Goal: Use online tool/utility: Utilize a website feature to perform a specific function

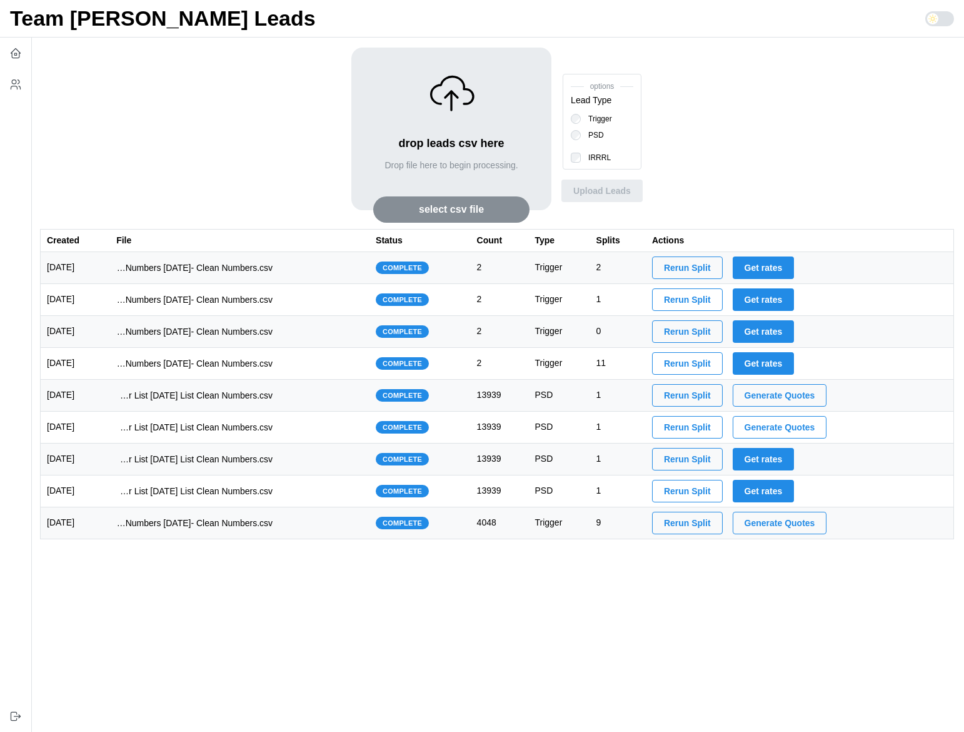
click at [111, 395] on td "[DATE]" at bounding box center [76, 396] width 70 height 32
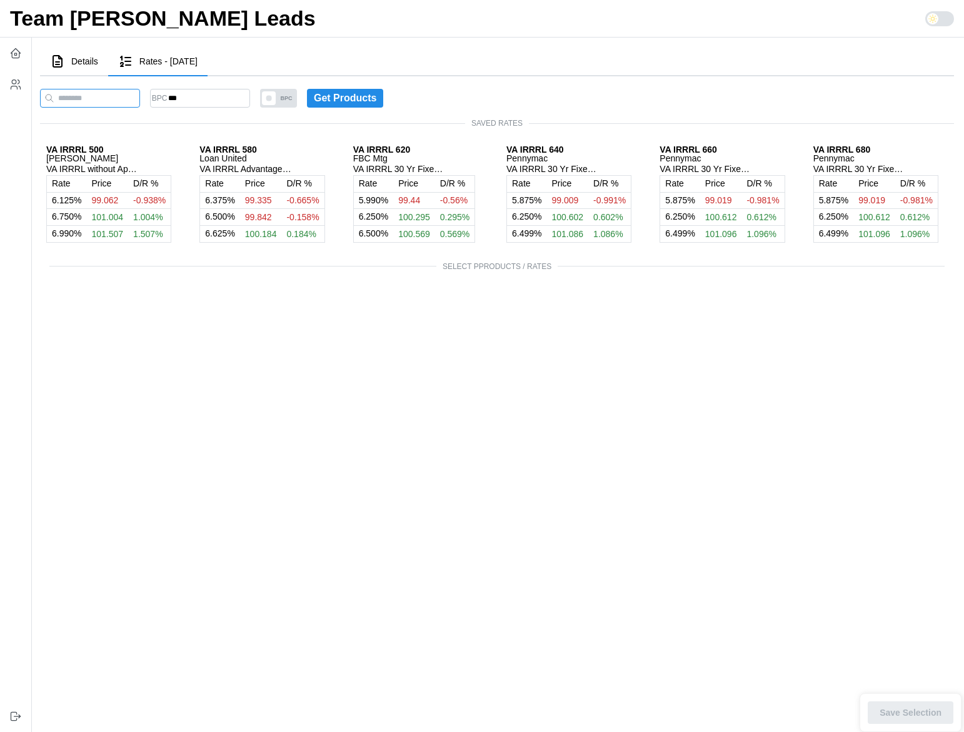
click at [118, 99] on input at bounding box center [90, 98] width 100 height 19
paste input "**********"
type input "**********"
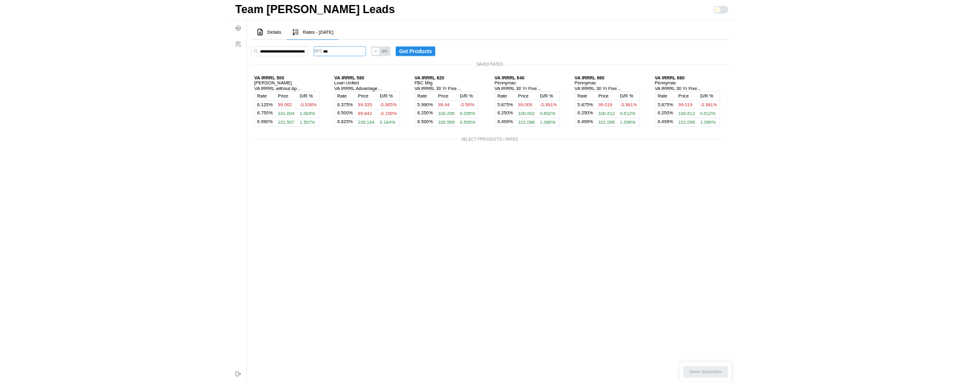
scroll to position [0, 0]
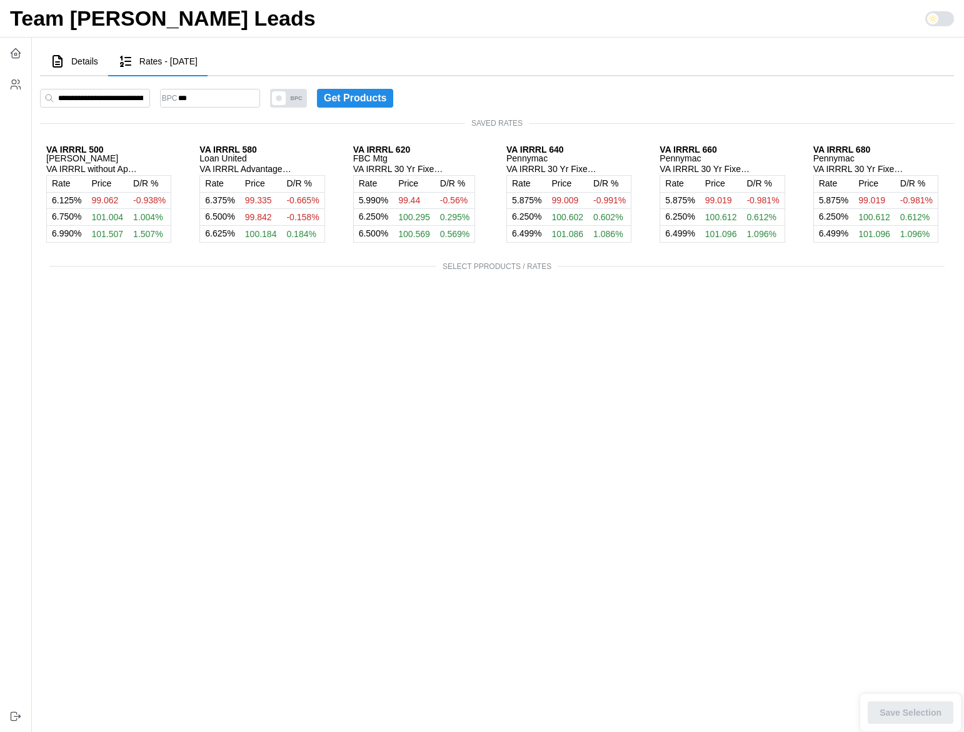
click at [375, 99] on span "Get Products" at bounding box center [355, 98] width 63 height 18
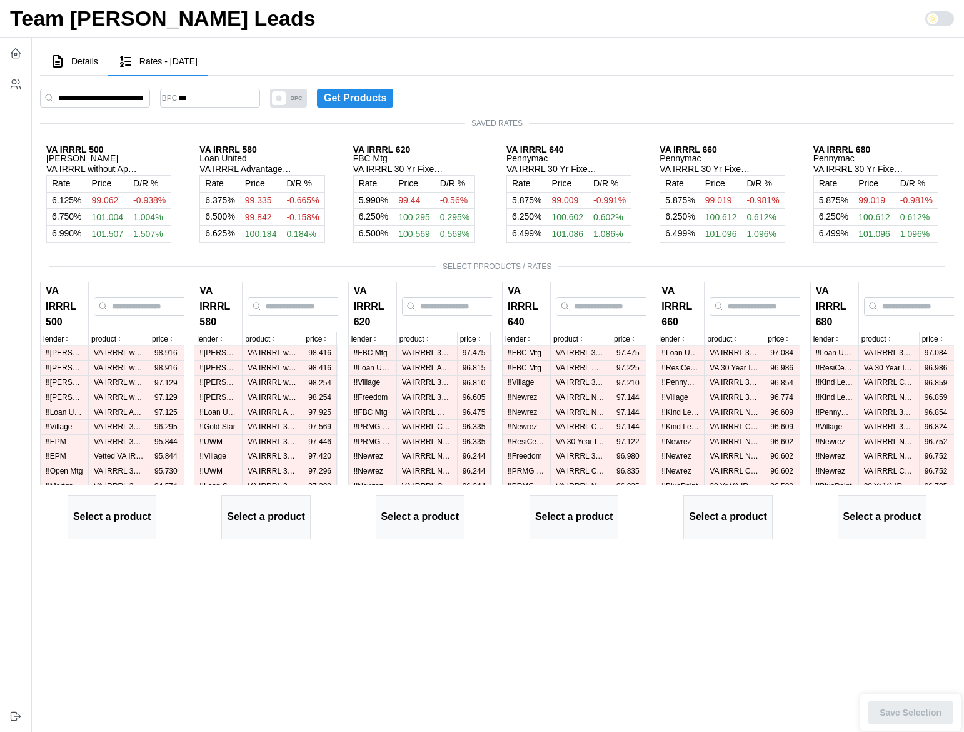
click at [381, 95] on span "Get Products" at bounding box center [355, 98] width 63 height 18
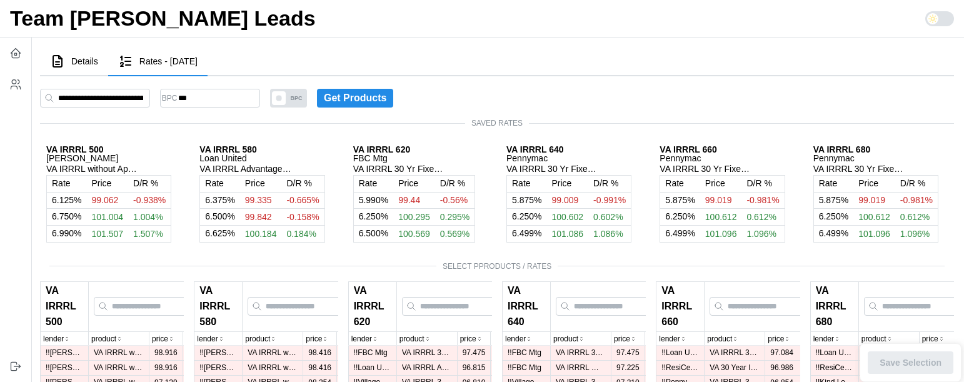
click at [359, 101] on span "Get Products" at bounding box center [355, 98] width 63 height 18
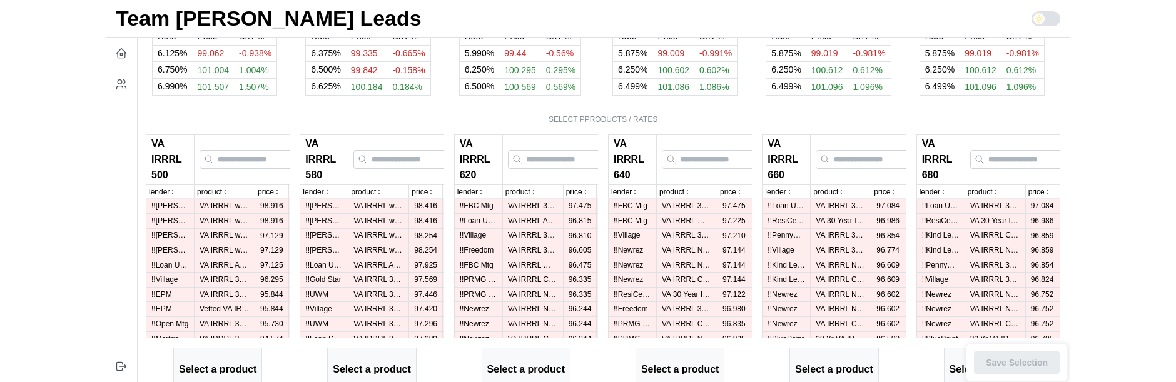
scroll to position [143, 0]
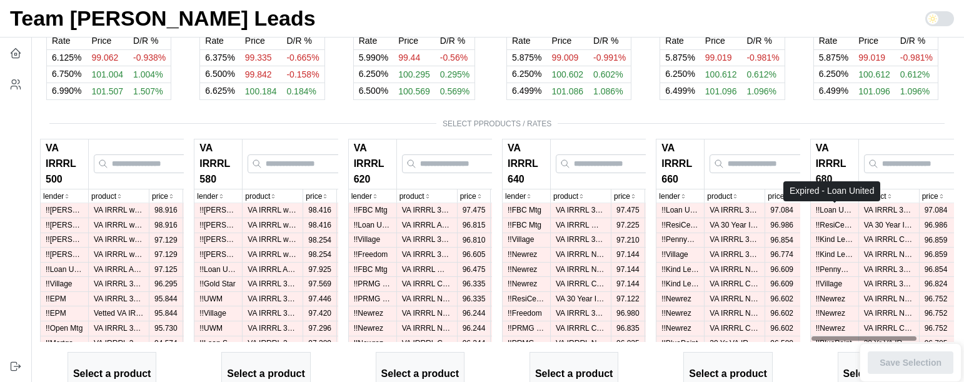
click at [849, 210] on p "!! Loan United" at bounding box center [835, 210] width 38 height 11
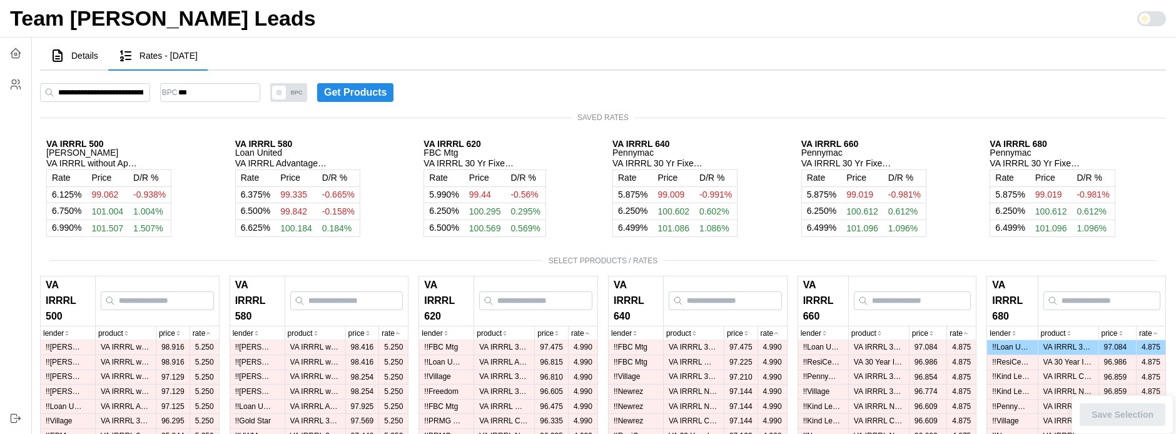
scroll to position [0, 0]
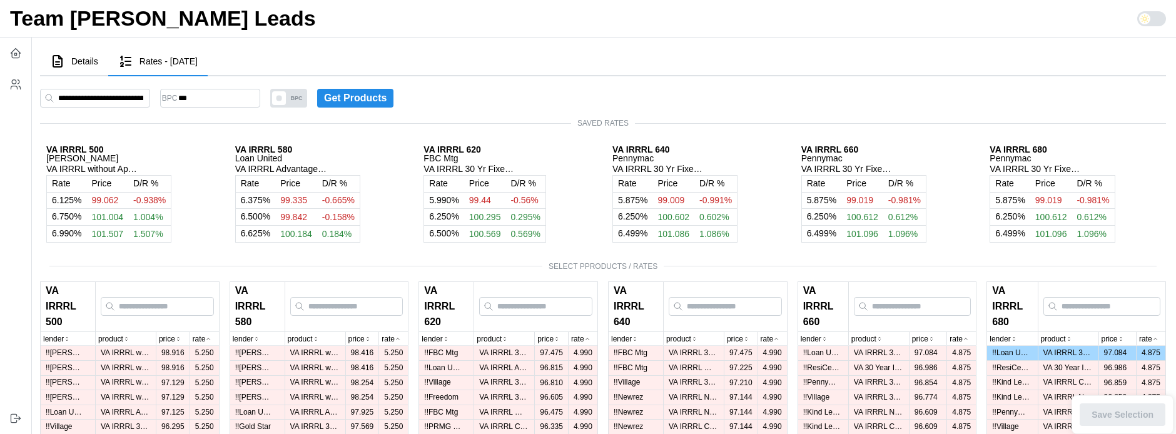
click at [286, 97] on span at bounding box center [279, 98] width 14 height 14
type input "*"
click at [372, 99] on span "Get Products" at bounding box center [355, 98] width 63 height 18
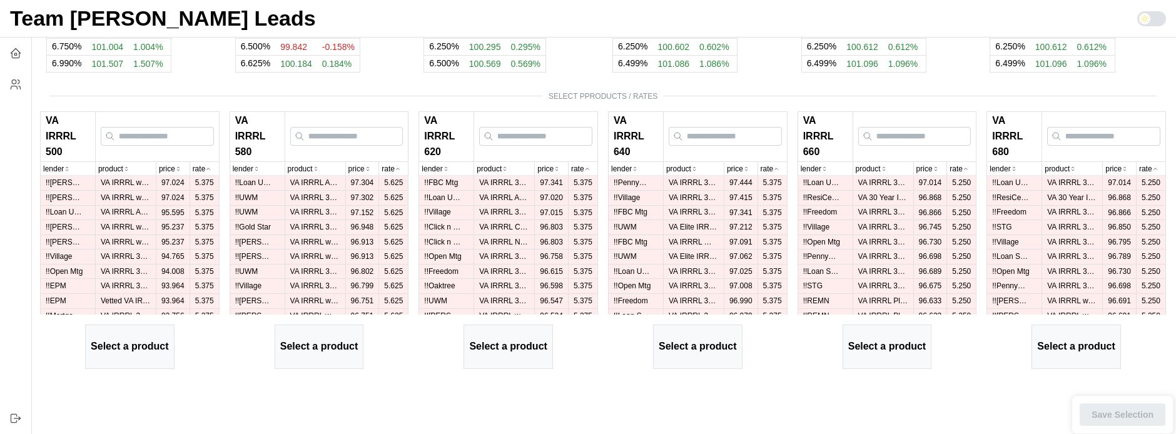
scroll to position [171, 0]
click at [964, 184] on p "!! Loan United" at bounding box center [1011, 181] width 38 height 11
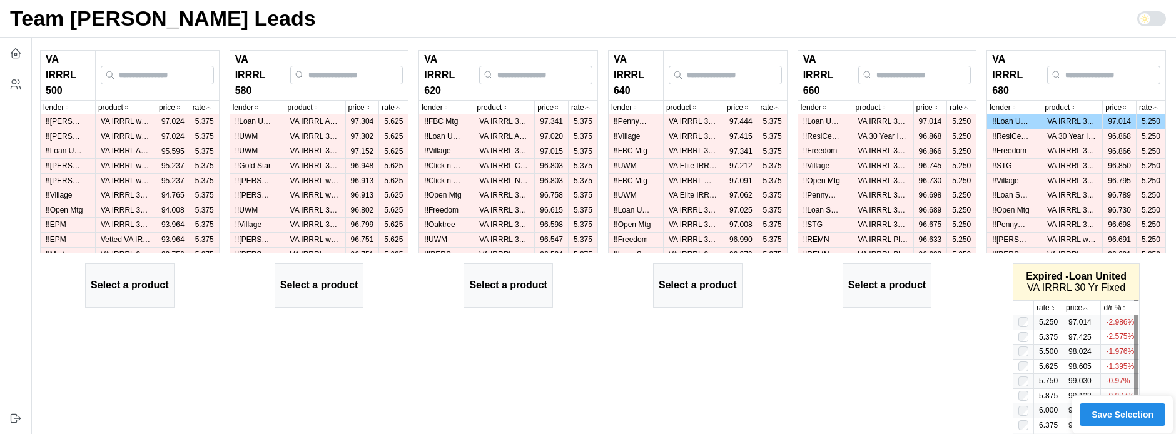
scroll to position [228, 0]
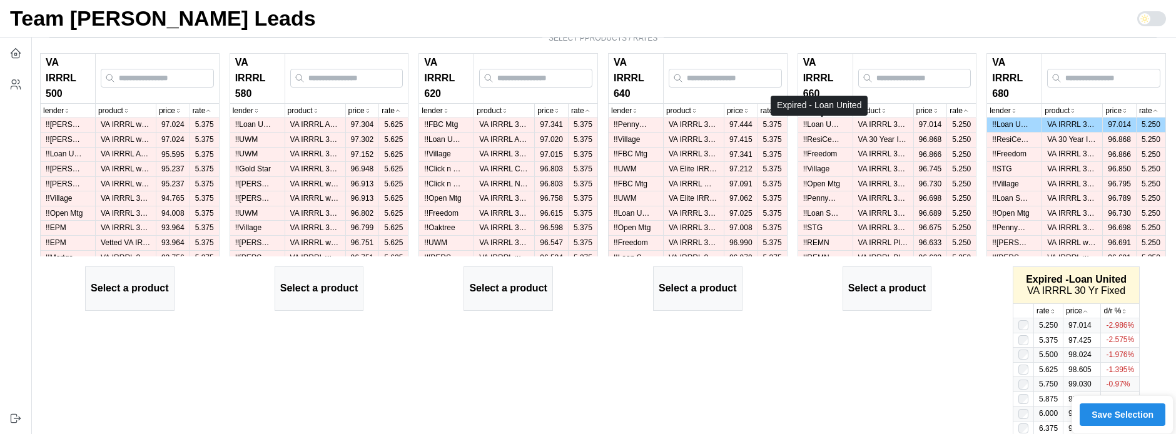
click at [824, 121] on p "!! Loan United" at bounding box center [822, 124] width 38 height 11
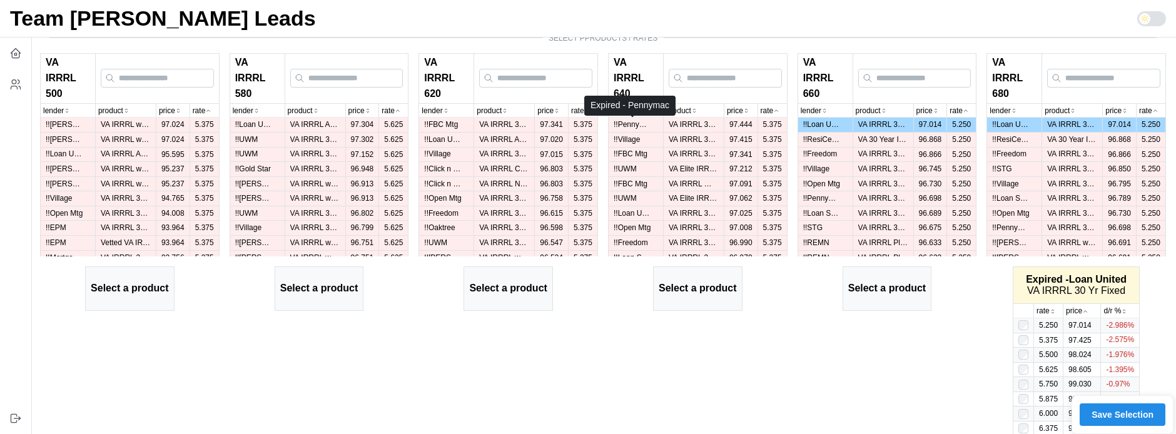
click at [639, 124] on p "!! Pennymac" at bounding box center [632, 124] width 38 height 11
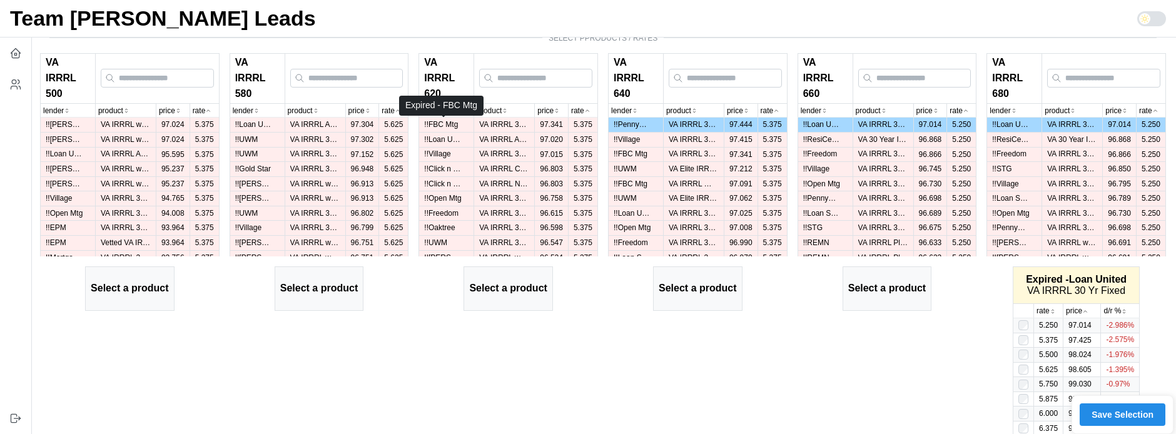
click at [443, 124] on p "!! FBC Mtg" at bounding box center [443, 124] width 38 height 11
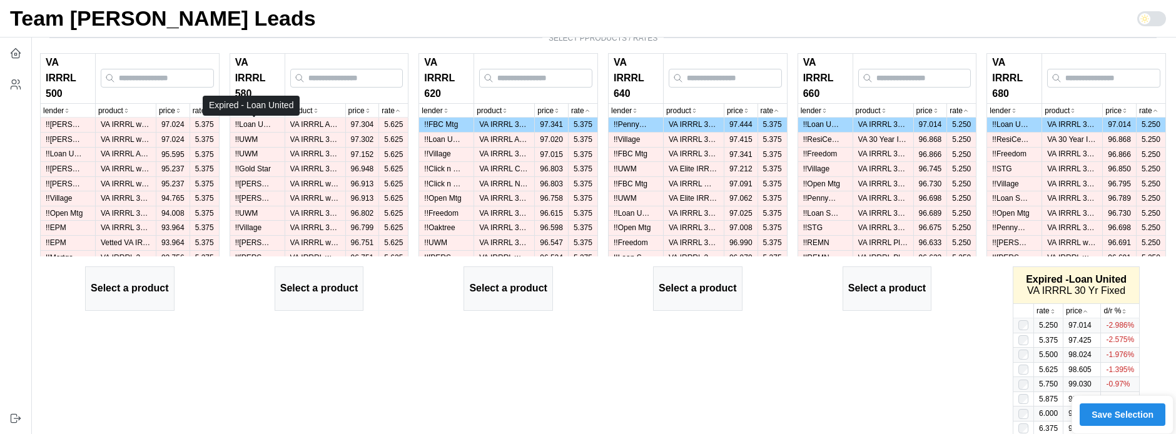
click at [260, 126] on p "!! Loan United" at bounding box center [254, 124] width 38 height 11
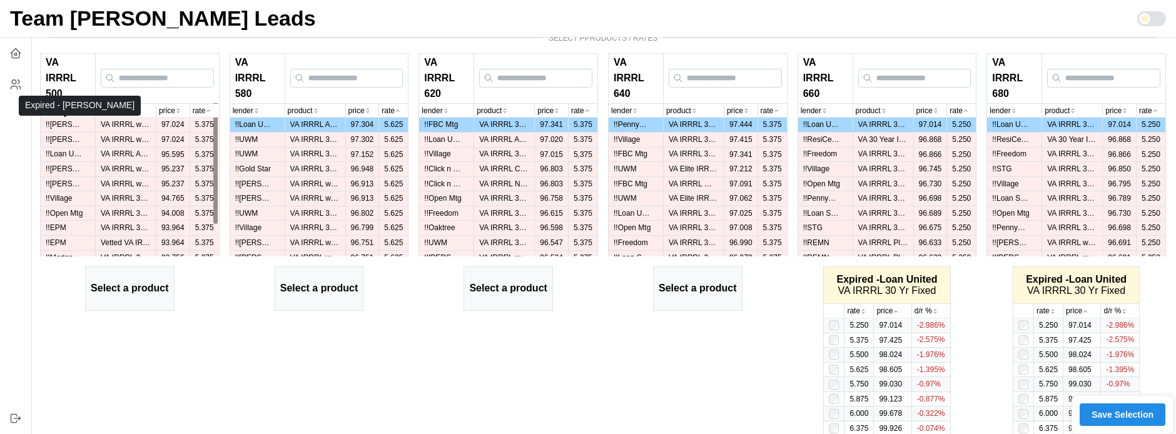
click at [73, 122] on p "!! Sun West" at bounding box center [65, 124] width 38 height 11
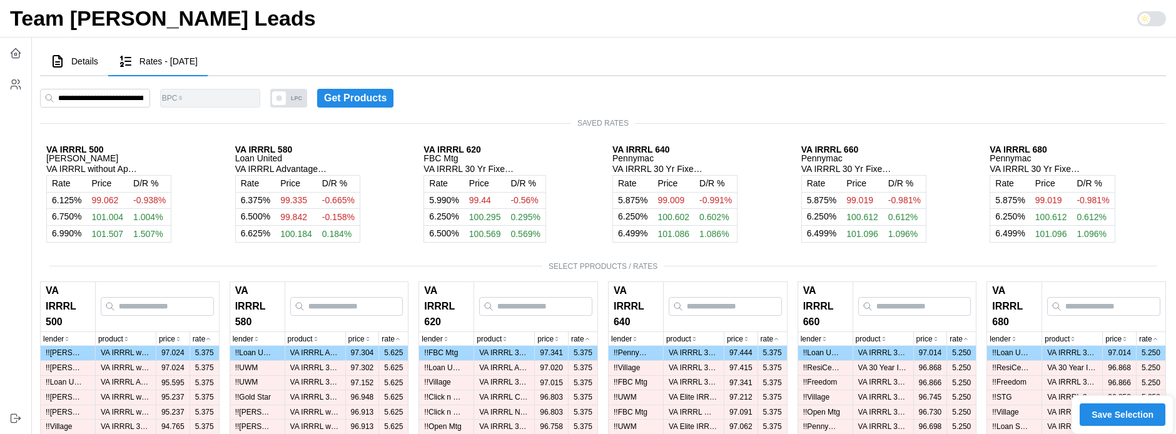
scroll to position [331, 0]
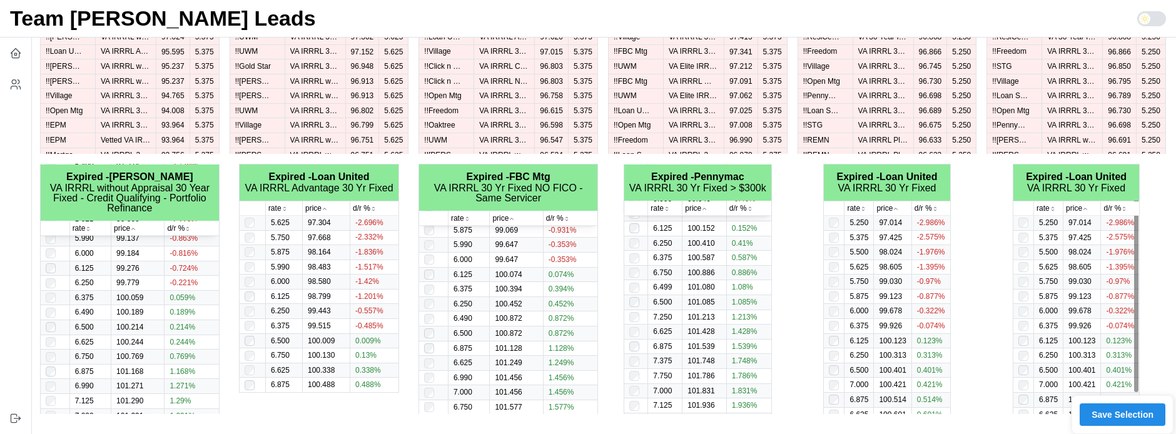
click at [964, 413] on span "Save Selection" at bounding box center [1122, 414] width 62 height 21
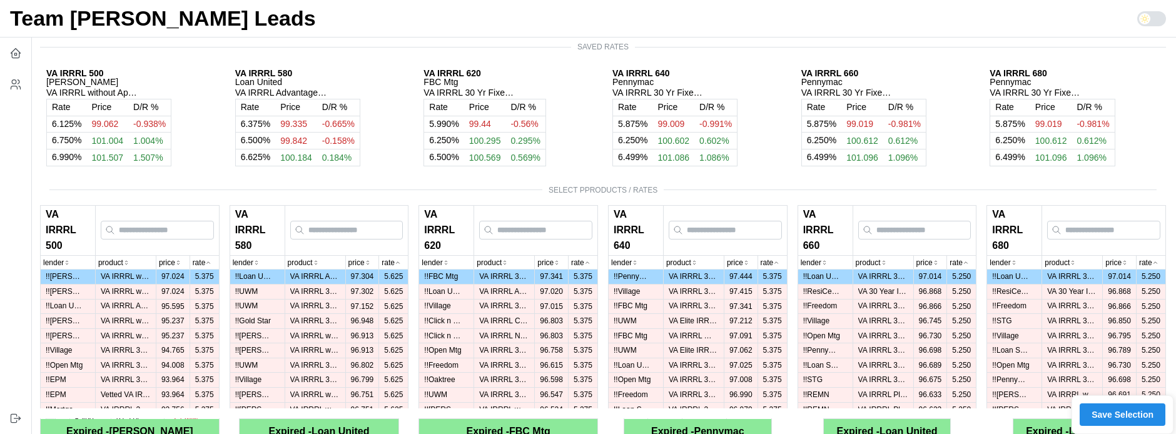
scroll to position [0, 0]
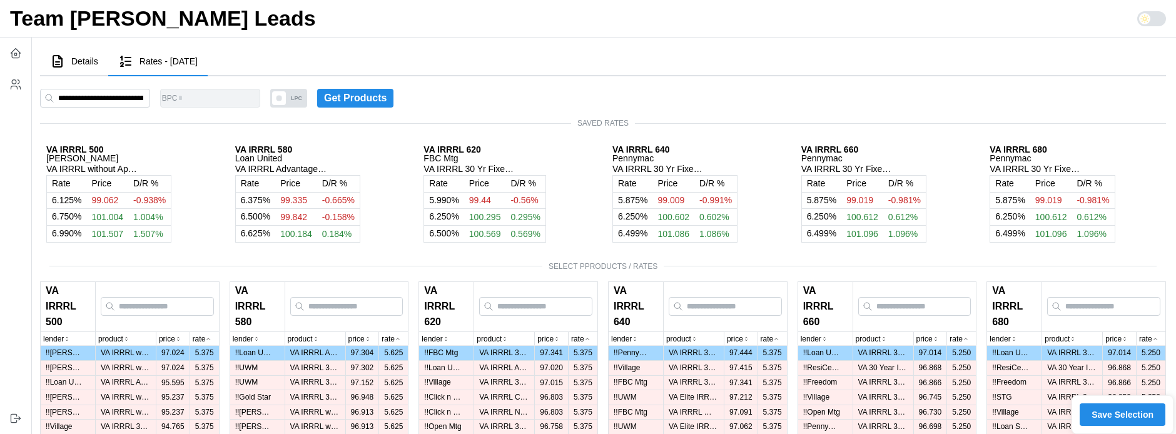
click at [81, 67] on button "Details" at bounding box center [74, 62] width 68 height 29
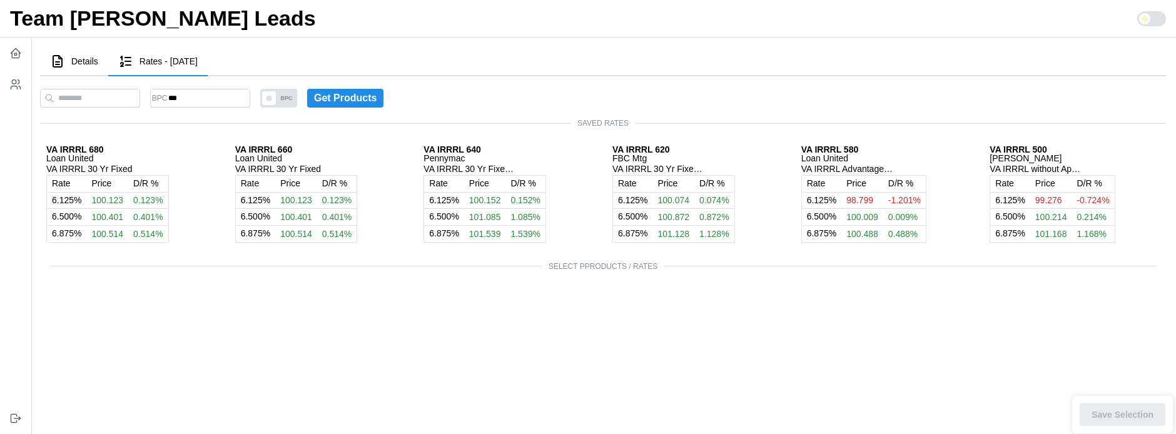
click at [93, 58] on span "Details" at bounding box center [84, 61] width 27 height 9
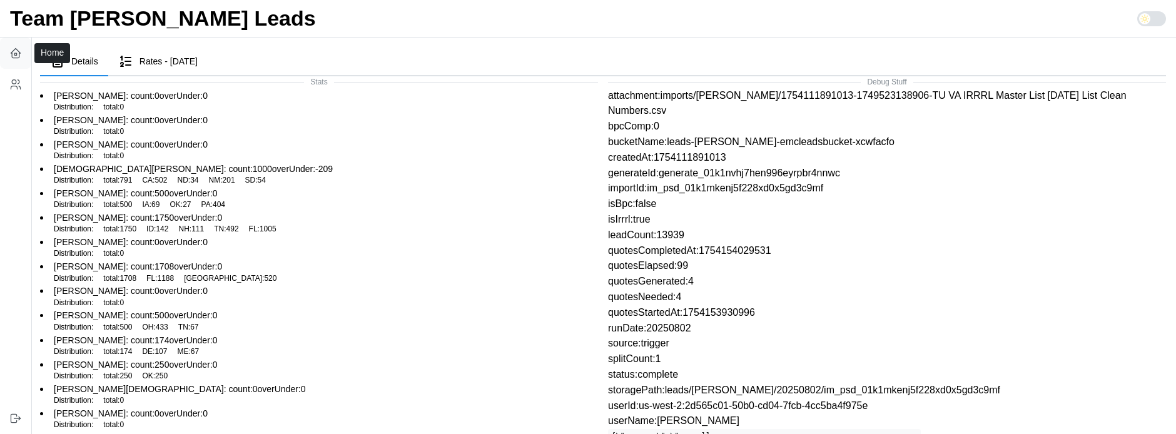
click at [14, 53] on icon "button" at bounding box center [15, 54] width 2 height 2
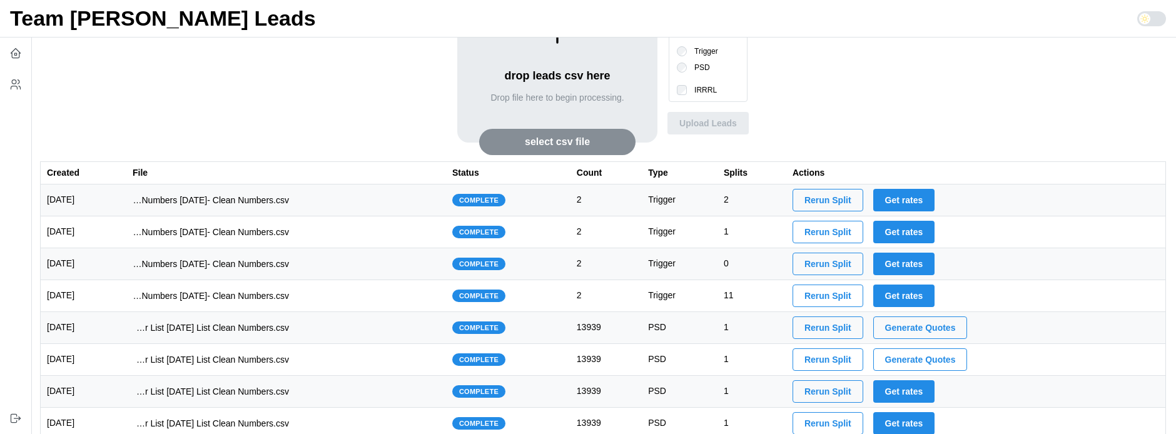
scroll to position [115, 0]
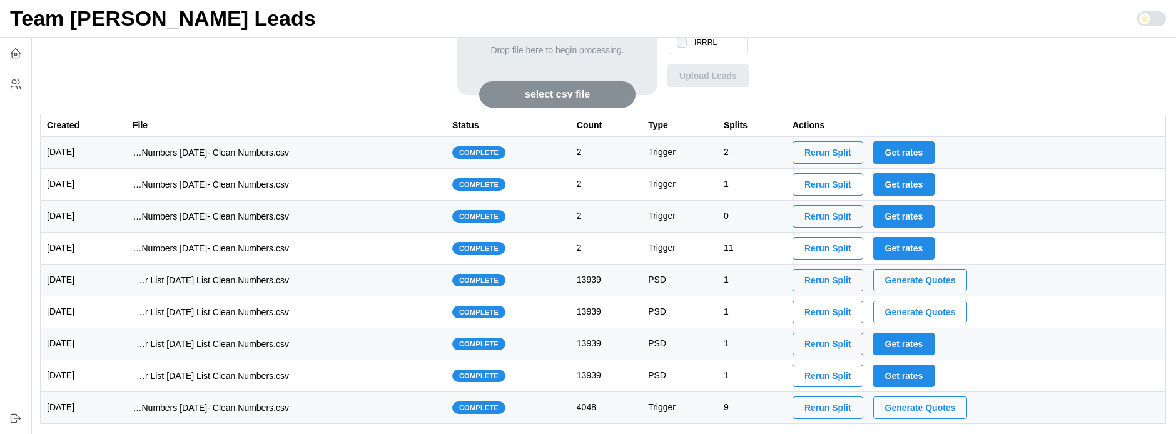
click at [922, 283] on span "Generate Quotes" at bounding box center [920, 280] width 71 height 21
click at [367, 290] on td "imports/jeremy/1754111891013-1749523138906-TU VA IRRRL Master List 6-4-24 List …" at bounding box center [286, 281] width 320 height 32
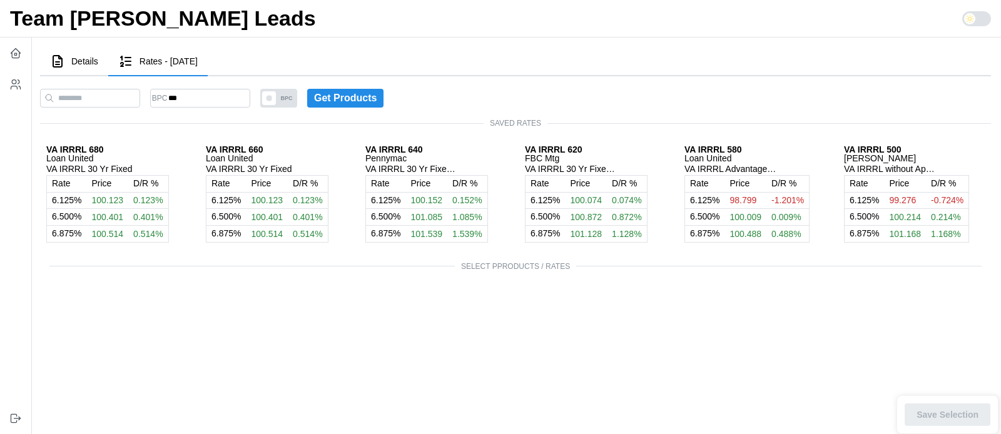
click at [321, 341] on main "Details Rates - 2025-08-02 Stats Ashley Marx : count: 0 overUnder: 0 Distributi…" at bounding box center [510, 217] width 981 height 434
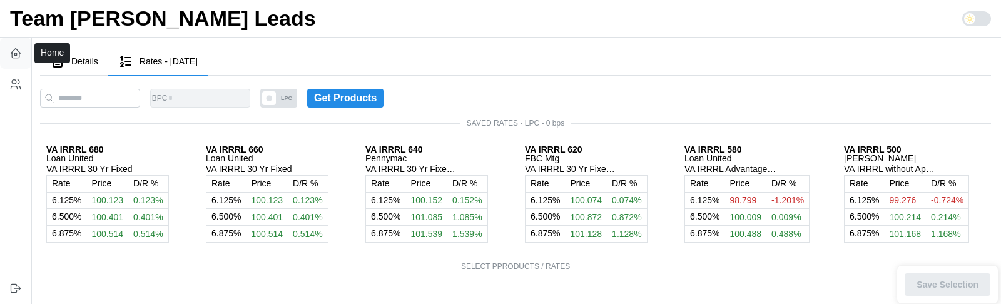
click at [14, 53] on icon "button" at bounding box center [15, 53] width 13 height 13
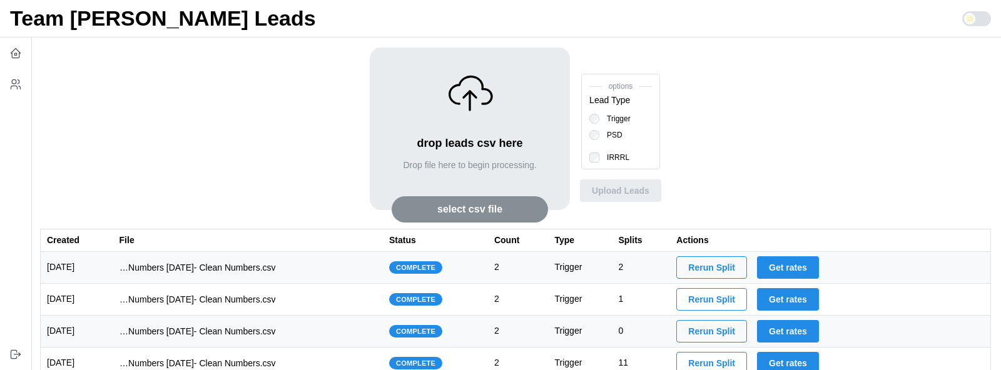
click at [331, 303] on td "imports/[PERSON_NAME]/1754585532908-1754575984194-TU Master List With Numbers […" at bounding box center [248, 300] width 270 height 32
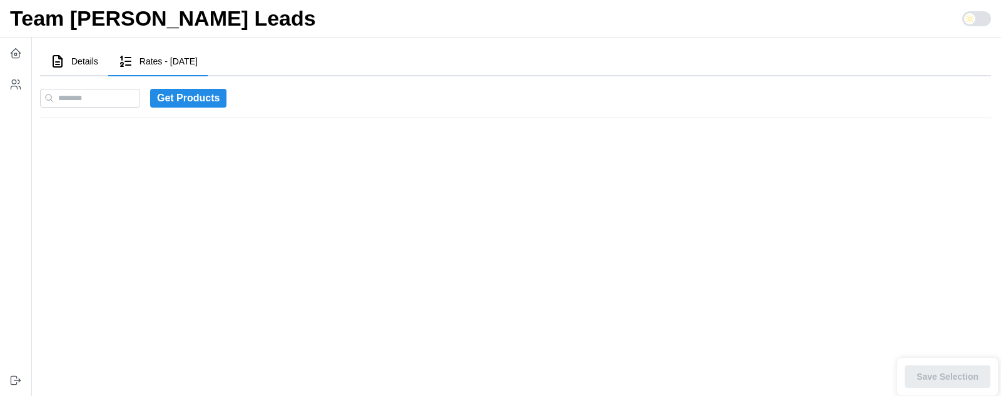
click at [81, 61] on span "Details" at bounding box center [84, 61] width 27 height 9
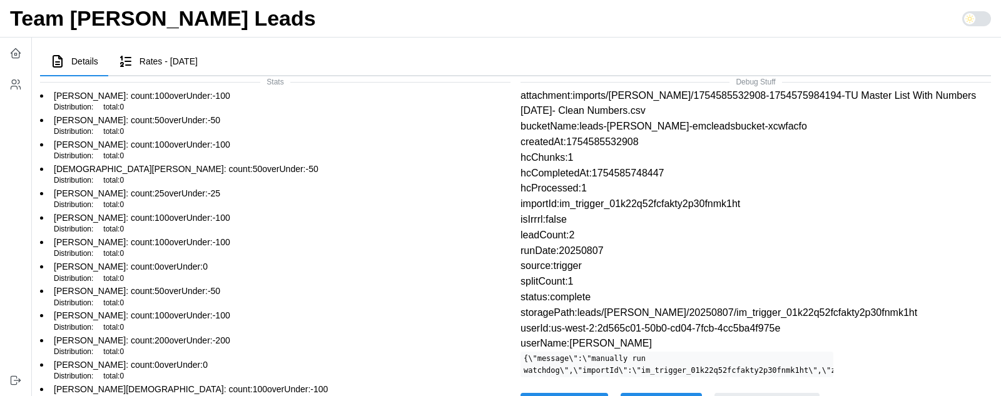
click at [157, 61] on span "Rates - 2025-08-07" at bounding box center [168, 61] width 58 height 9
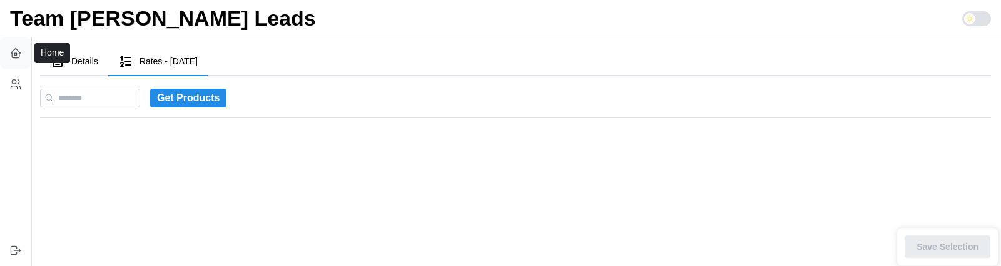
click at [24, 49] on button "button" at bounding box center [15, 53] width 31 height 31
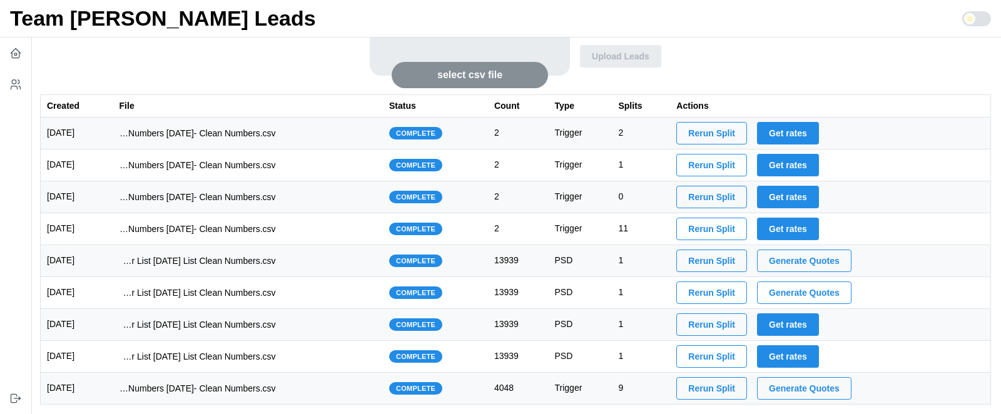
scroll to position [135, 0]
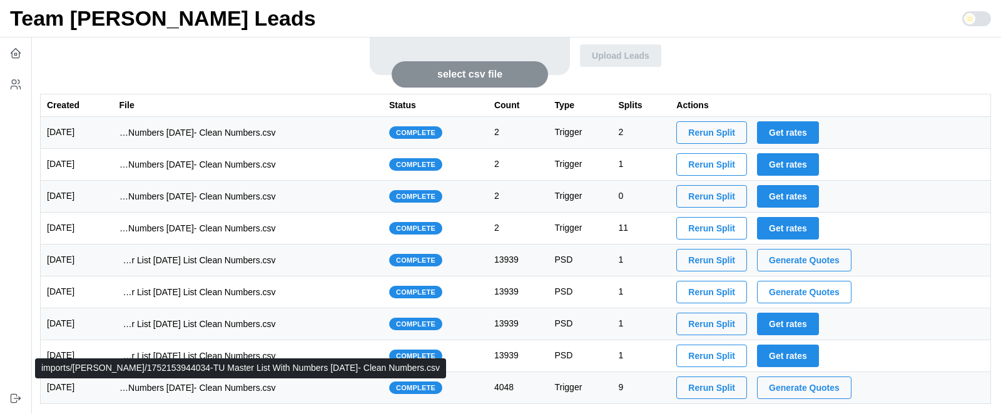
click at [259, 266] on p "imports/[PERSON_NAME]/1752153944034-TU Master List With Numbers [DATE]- Clean N…" at bounding box center [197, 387] width 156 height 13
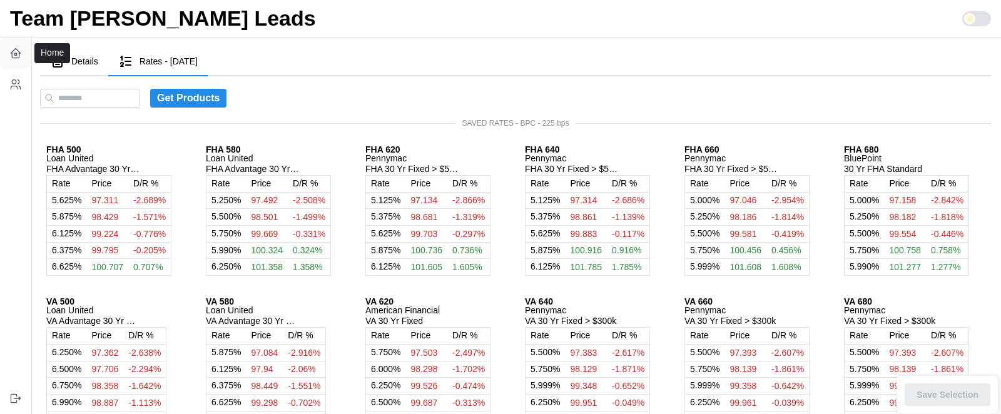
click at [12, 53] on icon "button" at bounding box center [15, 53] width 13 height 13
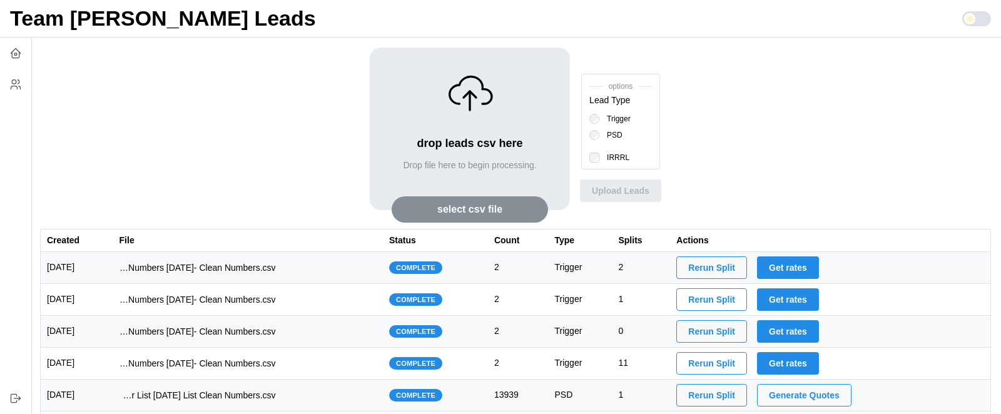
click at [333, 266] on td "imports/[PERSON_NAME]/1754585622697-1754575984194-TU Master List With Numbers […" at bounding box center [248, 268] width 270 height 32
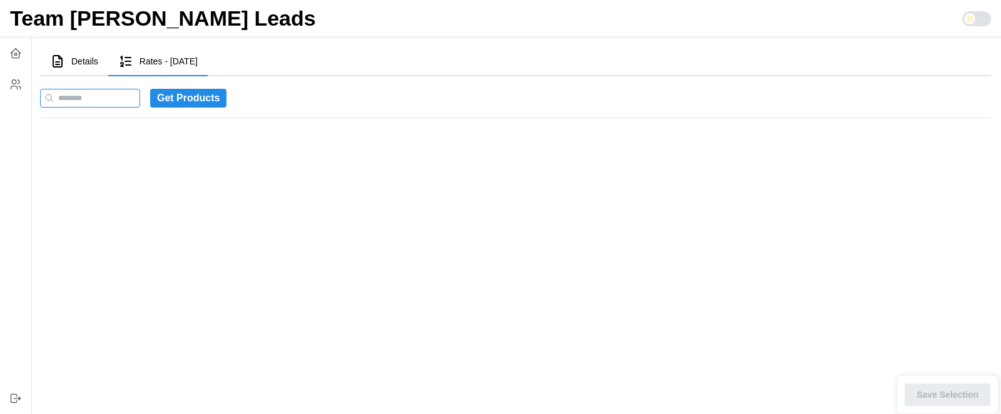
click at [92, 101] on input at bounding box center [90, 98] width 100 height 19
paste input "**********"
type input "**********"
click at [193, 94] on span "Get Products" at bounding box center [198, 98] width 63 height 18
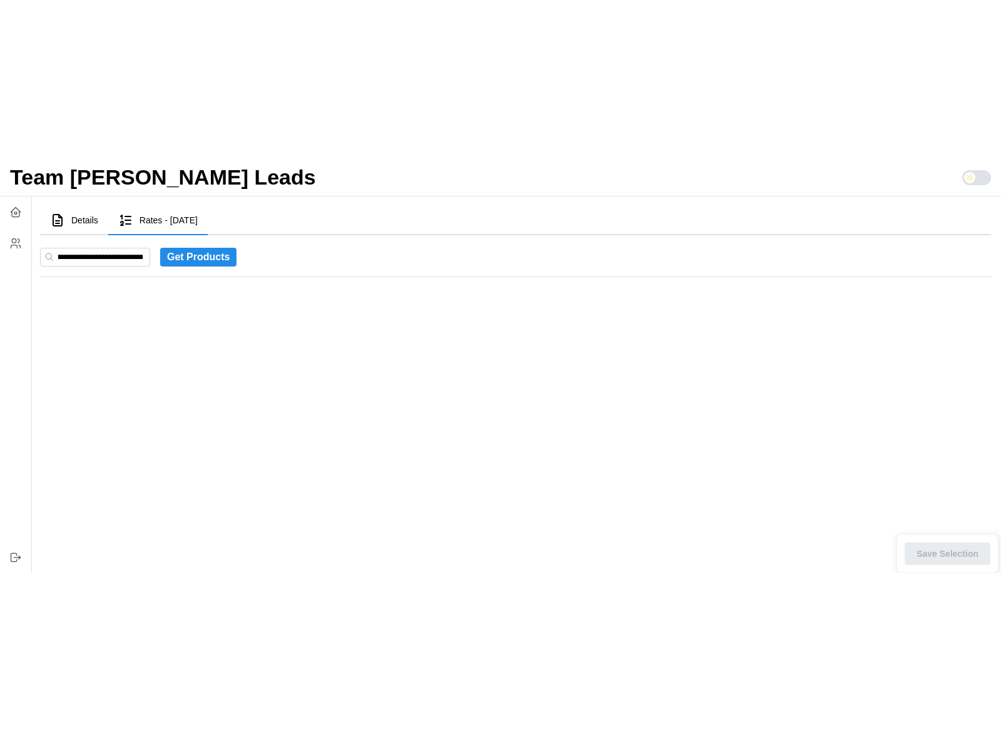
scroll to position [0, 0]
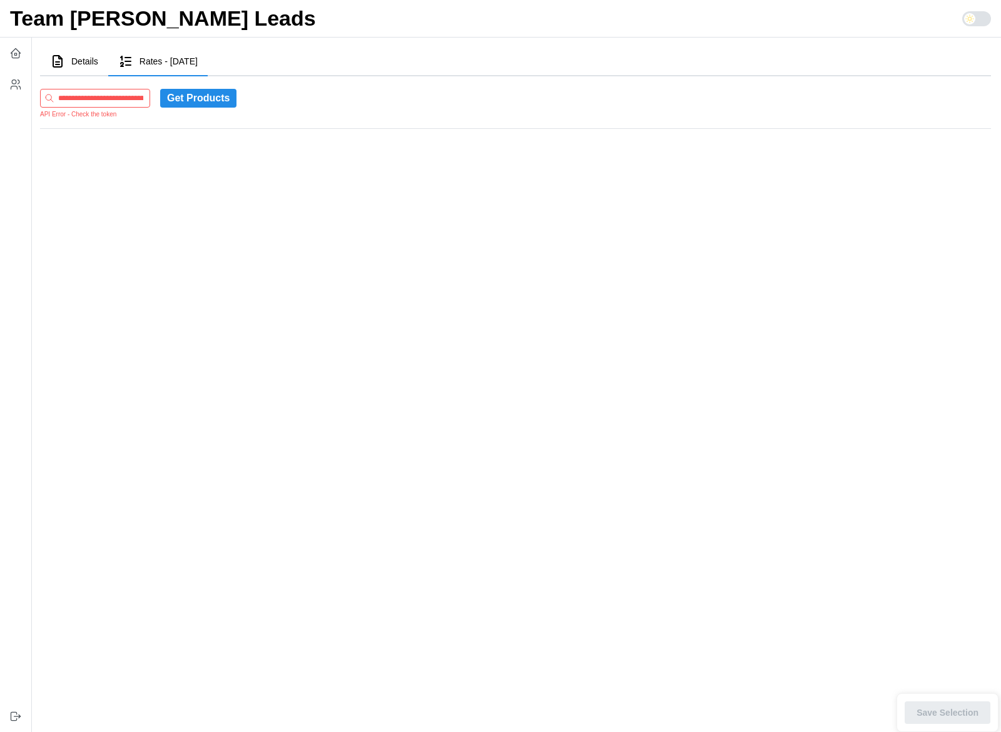
click at [123, 97] on input at bounding box center [95, 98] width 110 height 19
click at [198, 93] on span "Get Products" at bounding box center [198, 98] width 63 height 18
click at [111, 98] on input at bounding box center [95, 98] width 110 height 19
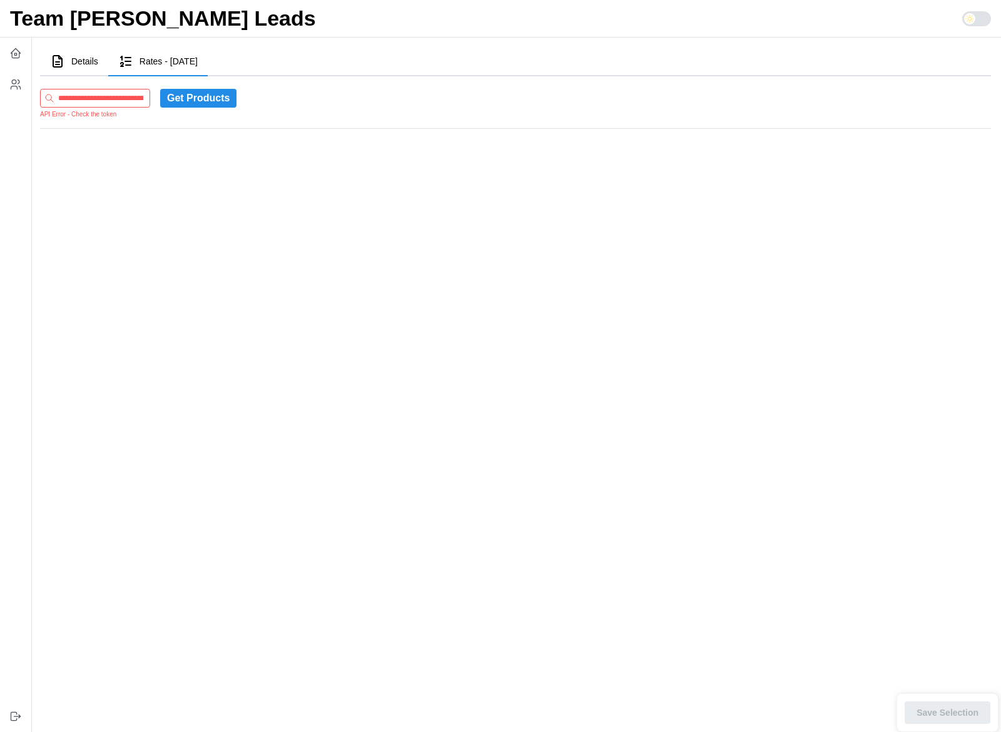
click at [218, 100] on span "Get Products" at bounding box center [198, 98] width 63 height 18
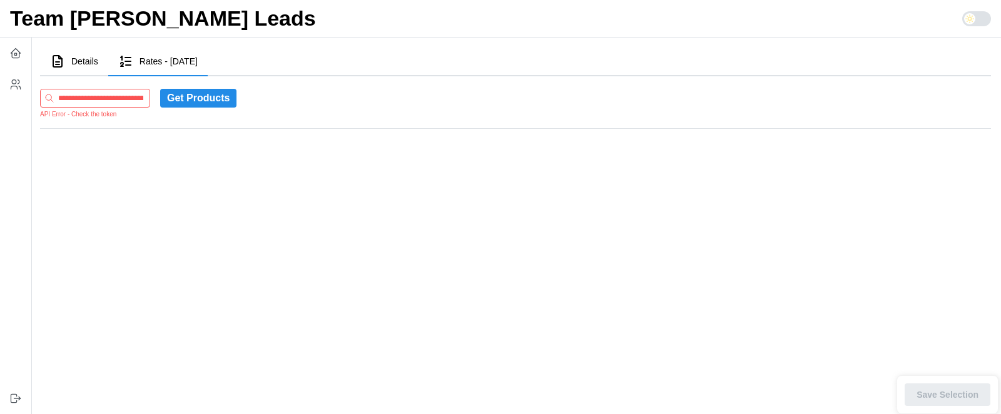
click at [209, 98] on span "Get Products" at bounding box center [198, 98] width 63 height 18
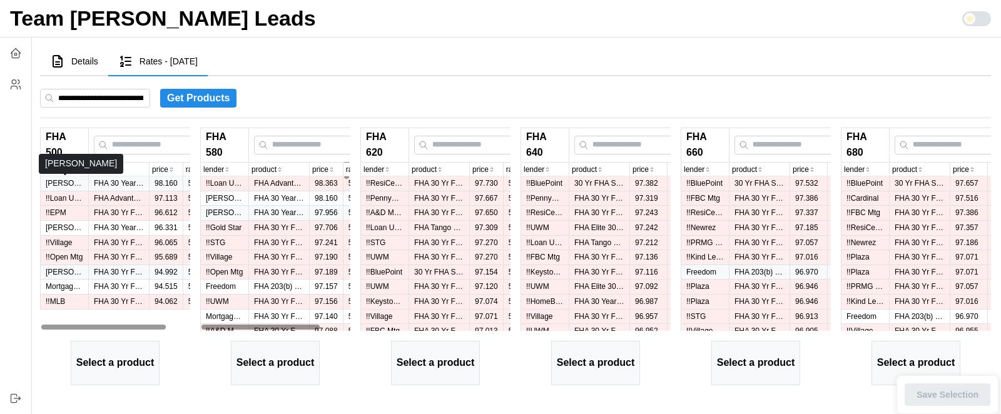
click at [74, 185] on p "Sun West" at bounding box center [65, 183] width 38 height 11
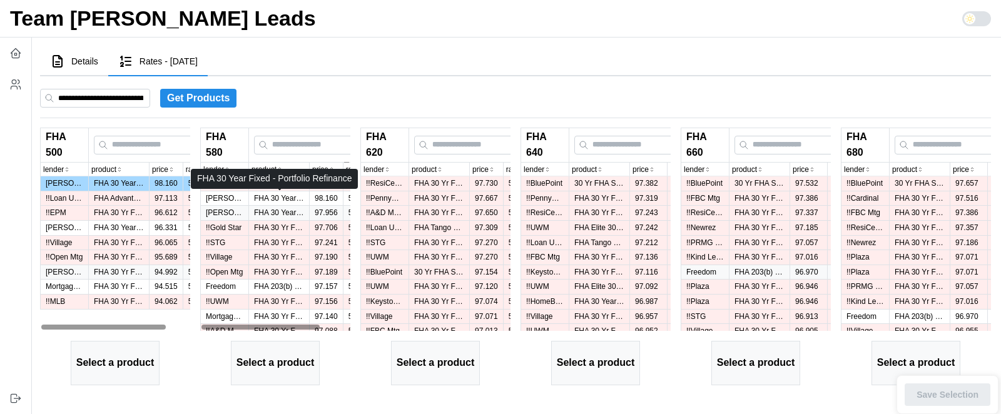
click at [269, 195] on p "FHA 30 Year Fixed - Portfolio Refinance" at bounding box center [279, 198] width 50 height 11
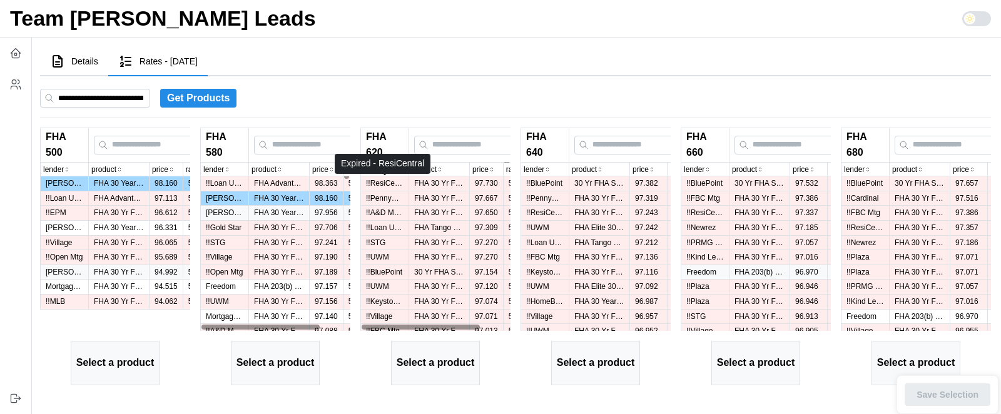
click at [398, 181] on p "!! ResiCentral" at bounding box center [385, 183] width 38 height 11
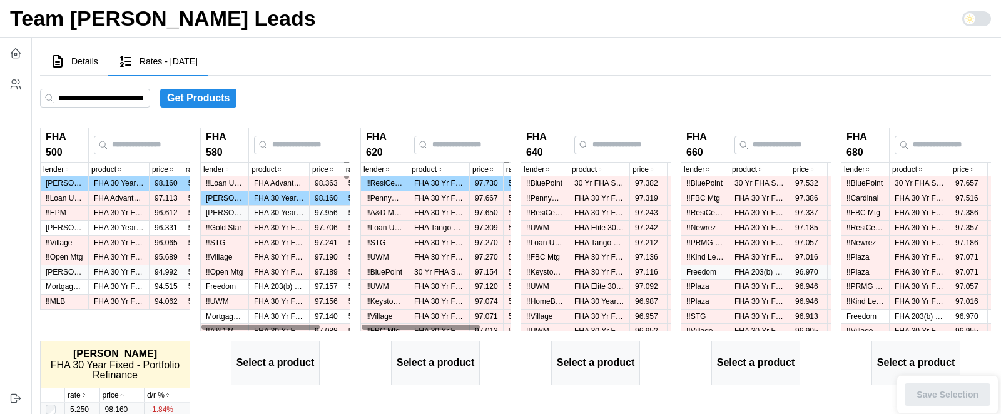
click at [532, 181] on p "!! BluePoint" at bounding box center [545, 183] width 38 height 11
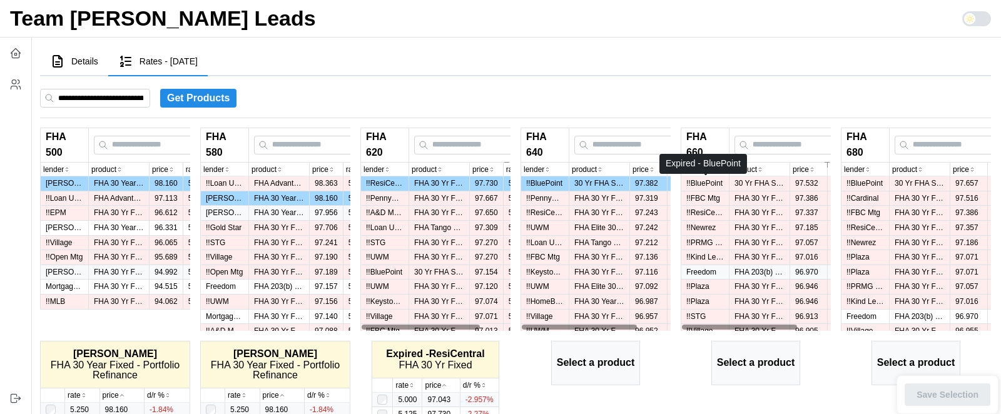
click at [703, 184] on p "!! BluePoint" at bounding box center [705, 183] width 38 height 11
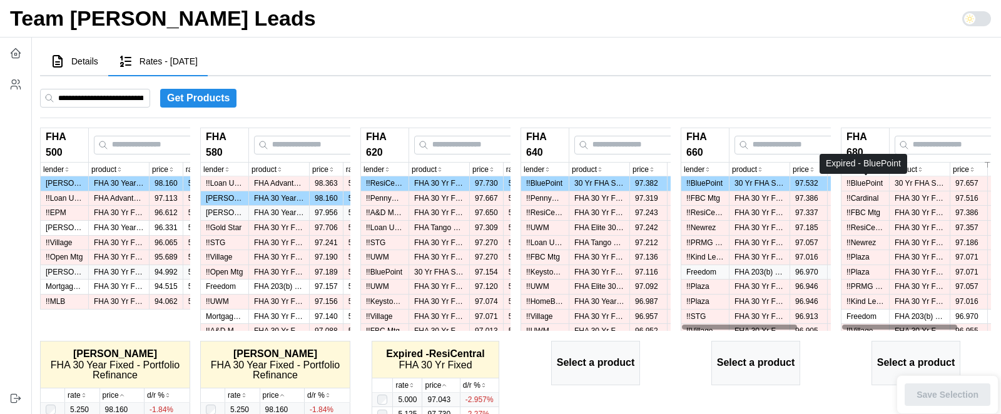
click at [855, 184] on p "!! BluePoint" at bounding box center [865, 183] width 38 height 11
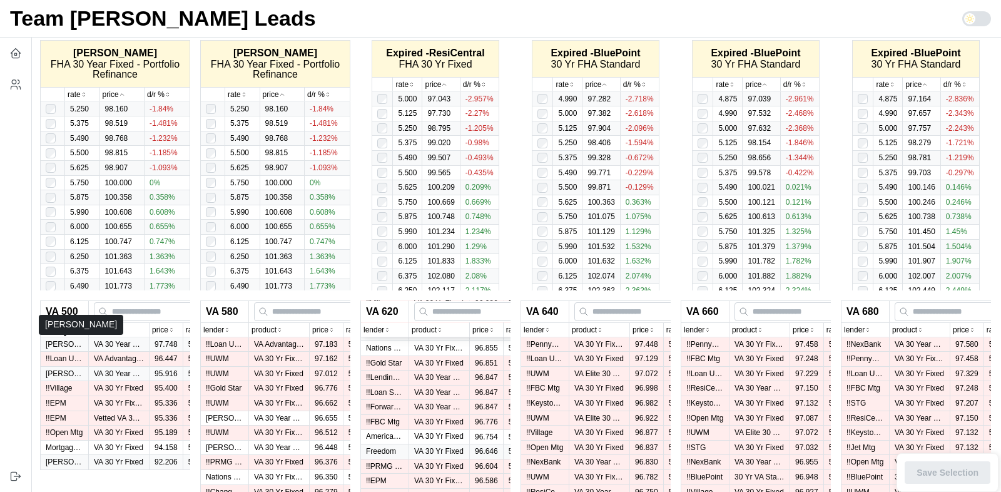
click at [59, 266] on p "Sun West" at bounding box center [65, 344] width 38 height 11
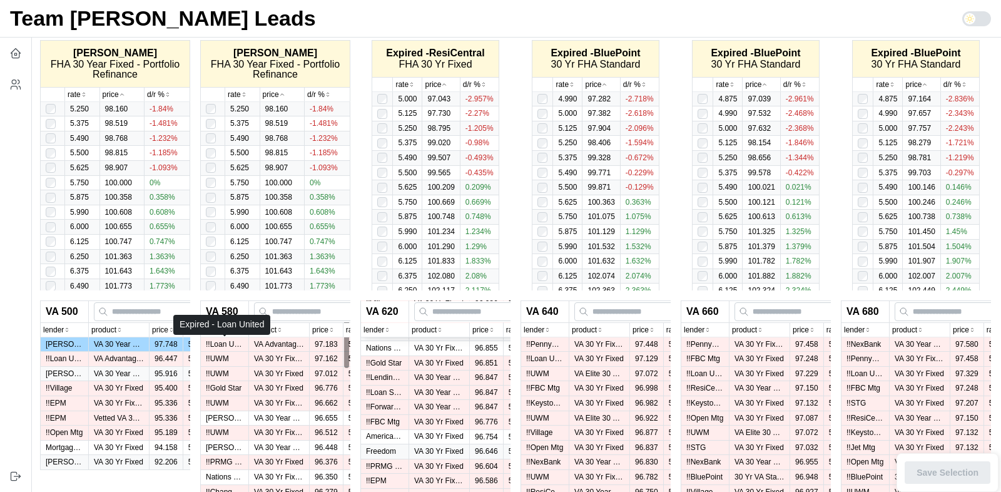
click at [235, 266] on p "!! Loan United" at bounding box center [225, 344] width 38 height 11
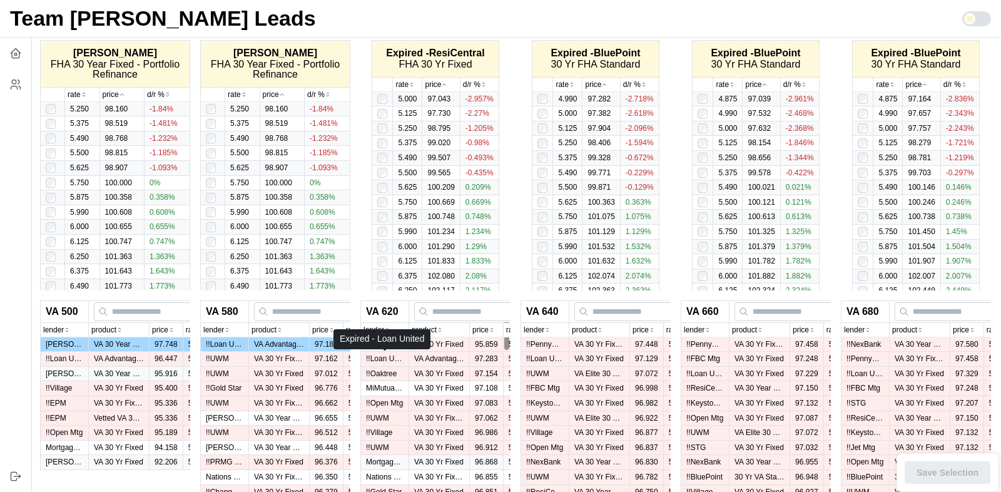
click at [394, 266] on p "!! A&D Mortgage Wholesale" at bounding box center [385, 344] width 38 height 11
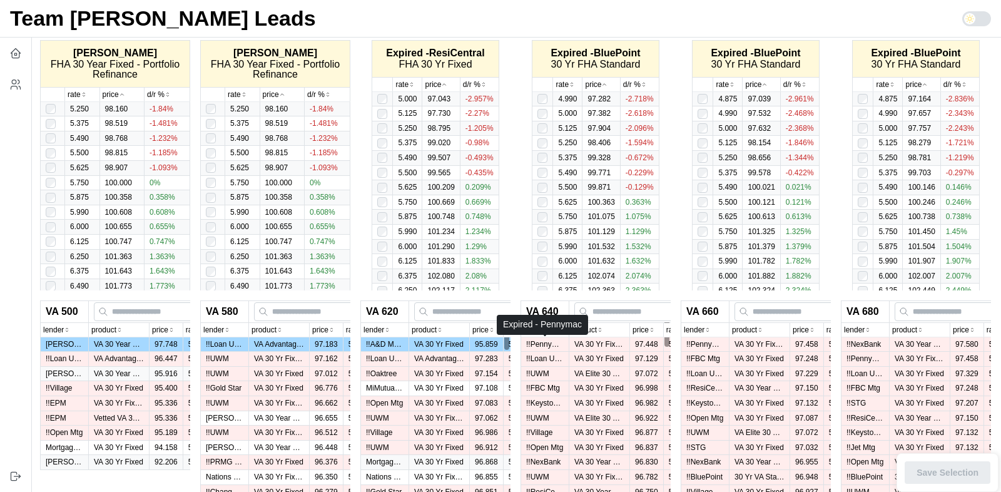
click at [553, 266] on p "!! Pennymac" at bounding box center [545, 344] width 38 height 11
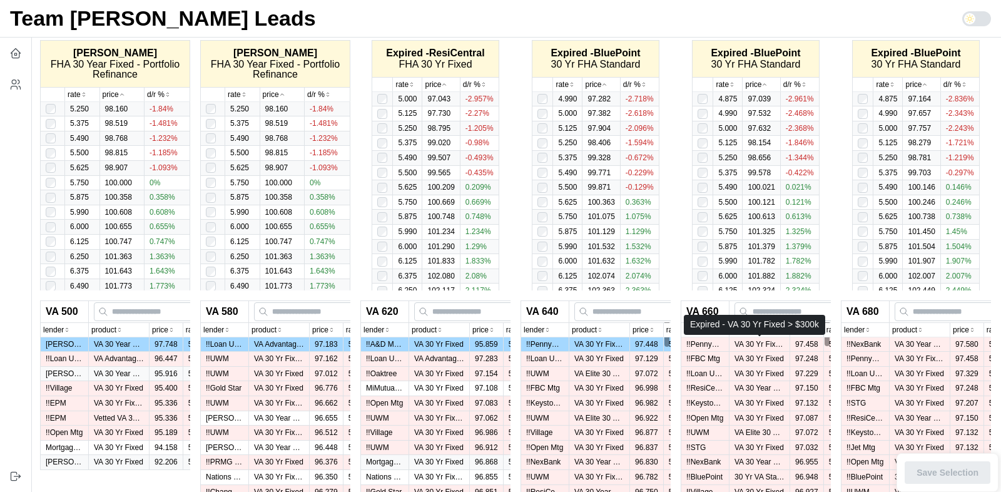
click at [721, 266] on p "!! Pennymac" at bounding box center [705, 344] width 38 height 11
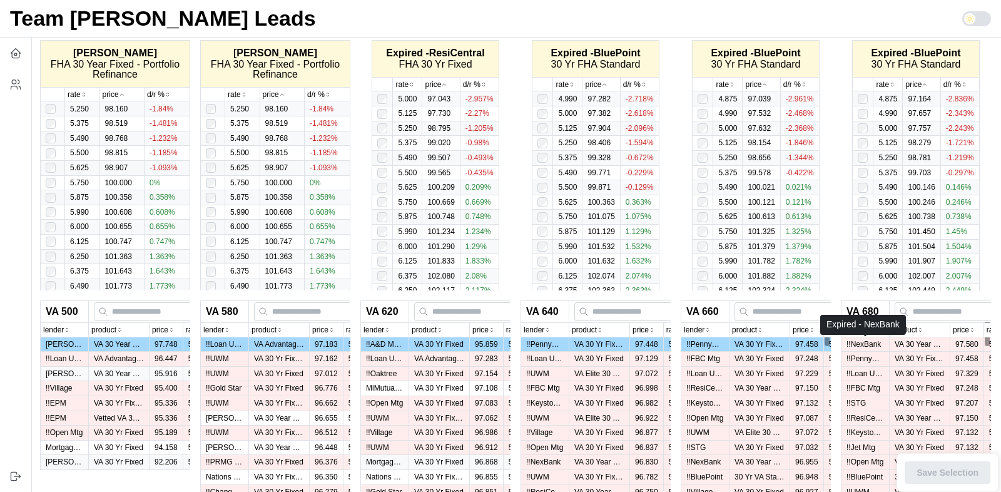
click at [862, 266] on p "!! NexBank" at bounding box center [865, 344] width 38 height 11
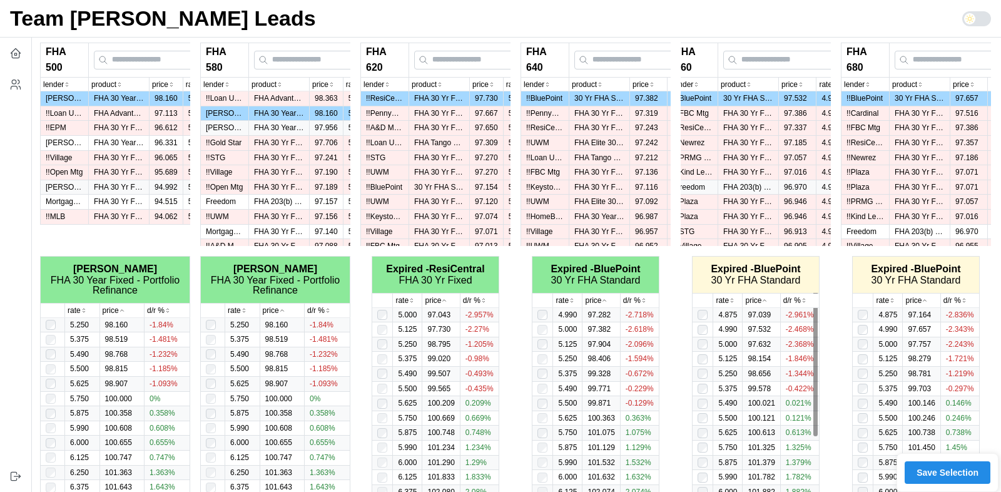
click at [699, 266] on td at bounding box center [702, 403] width 21 height 15
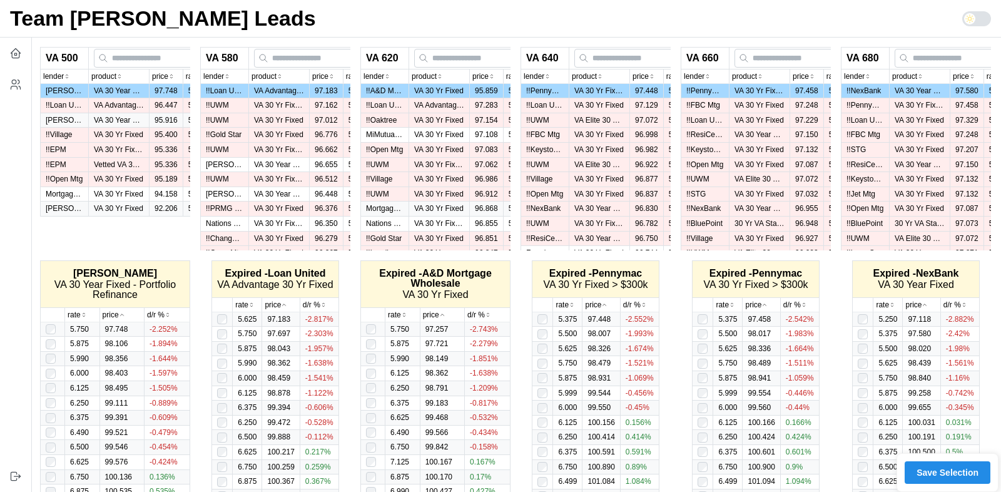
scroll to position [593, 0]
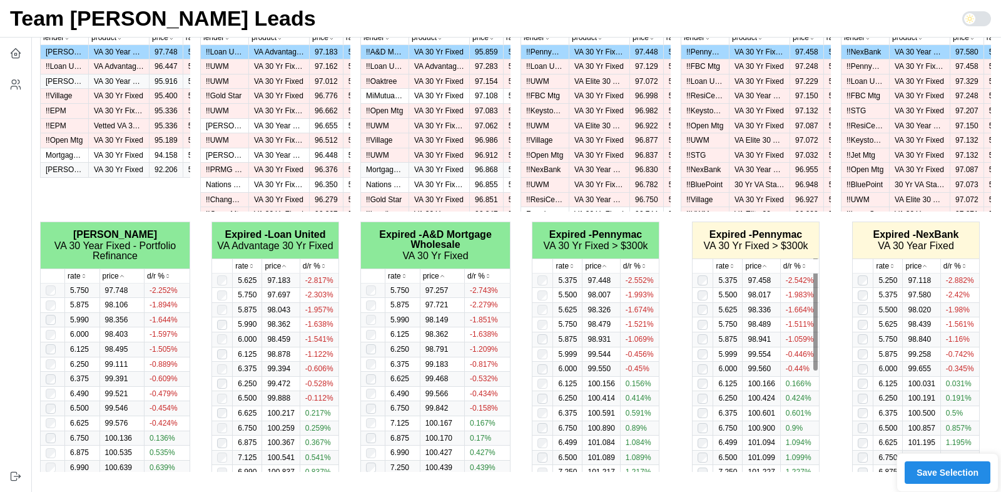
click at [697, 266] on td at bounding box center [702, 442] width 21 height 15
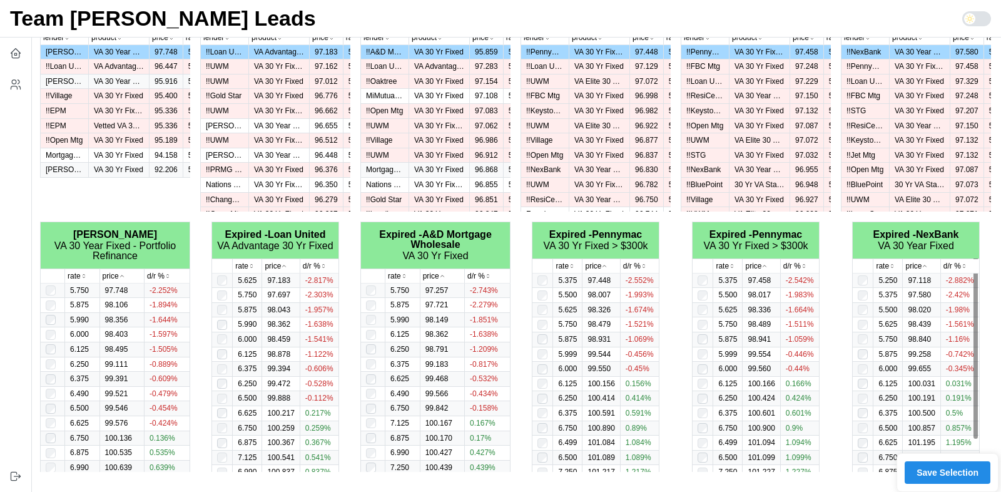
click at [924, 266] on span "Save Selection" at bounding box center [947, 472] width 62 height 21
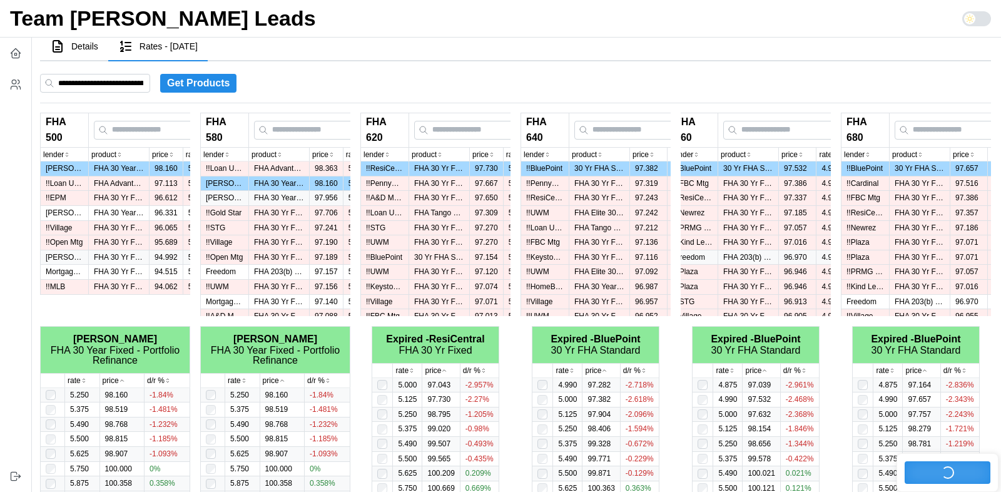
scroll to position [0, 0]
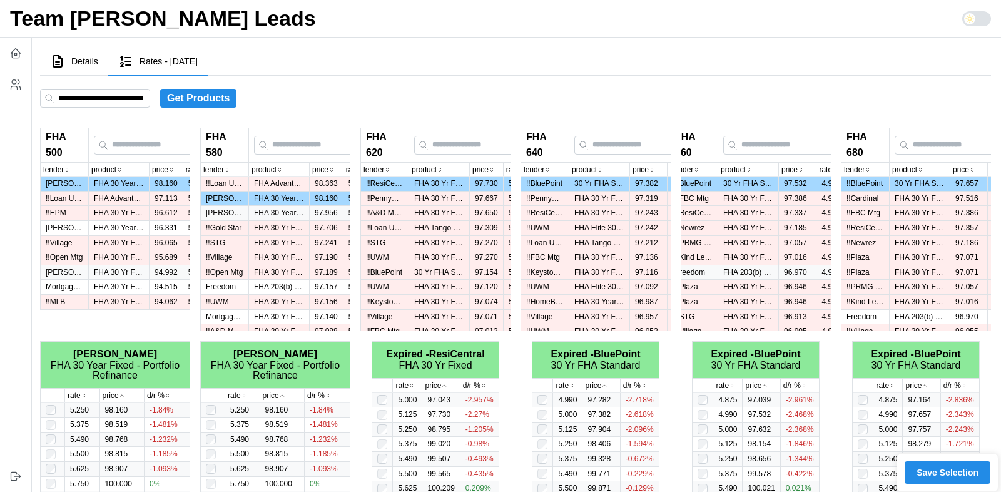
click at [79, 54] on button "Details" at bounding box center [74, 62] width 68 height 29
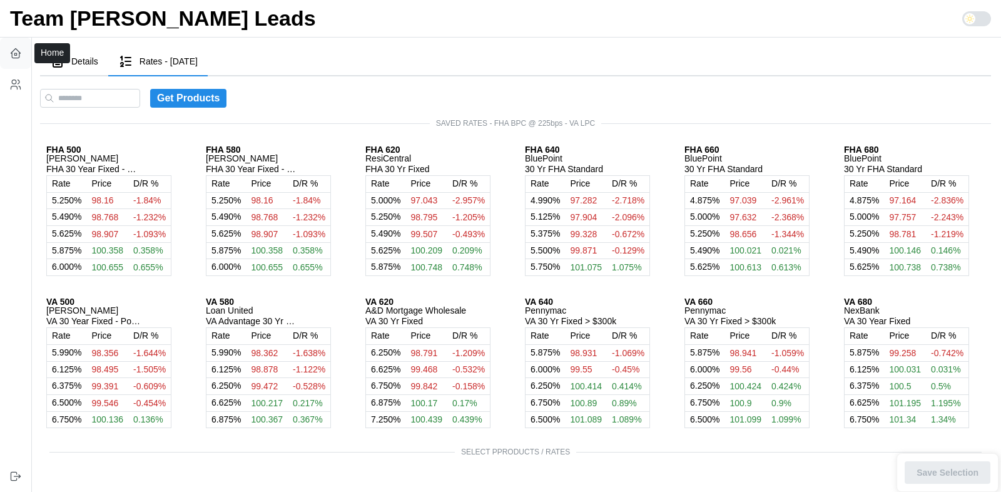
click at [17, 47] on icon "button" at bounding box center [15, 53] width 13 height 13
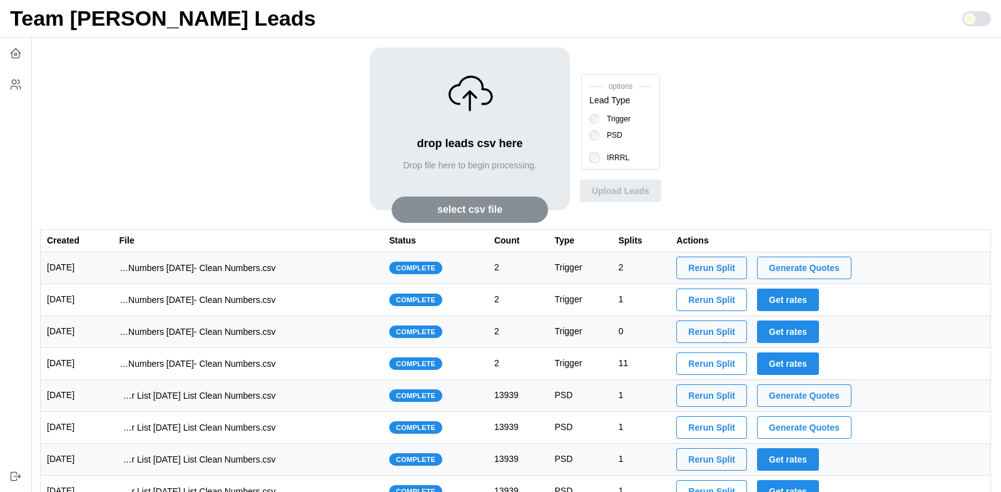
click at [814, 270] on span "Generate Quotes" at bounding box center [804, 267] width 71 height 21
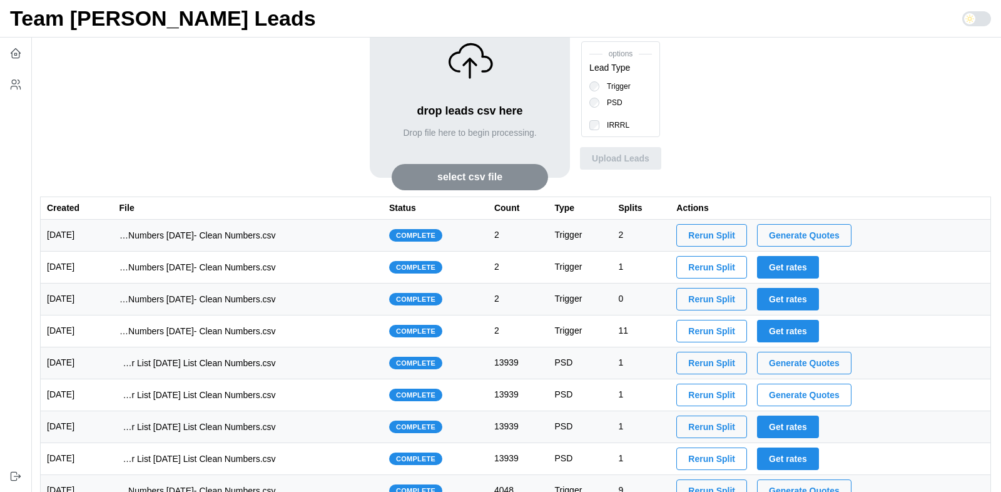
scroll to position [58, 0]
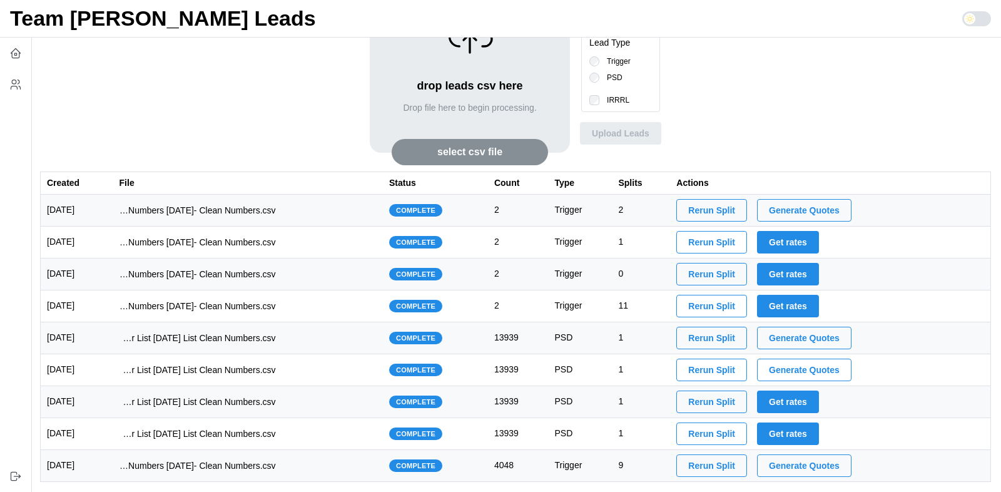
click at [794, 340] on span "Generate Quotes" at bounding box center [804, 337] width 71 height 21
click at [358, 332] on td "imports/[PERSON_NAME]/1754111891013-1749523138906-TU VA IRRRL Master List [DATE…" at bounding box center [248, 338] width 270 height 32
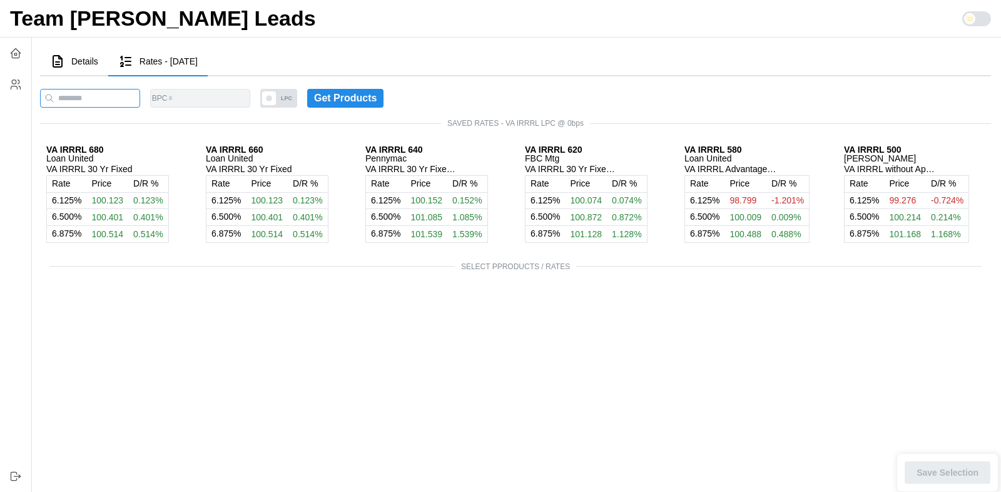
click at [111, 107] on input at bounding box center [90, 98] width 100 height 19
paste input "**********"
type input "**********"
click at [301, 100] on span "LPC" at bounding box center [296, 98] width 21 height 19
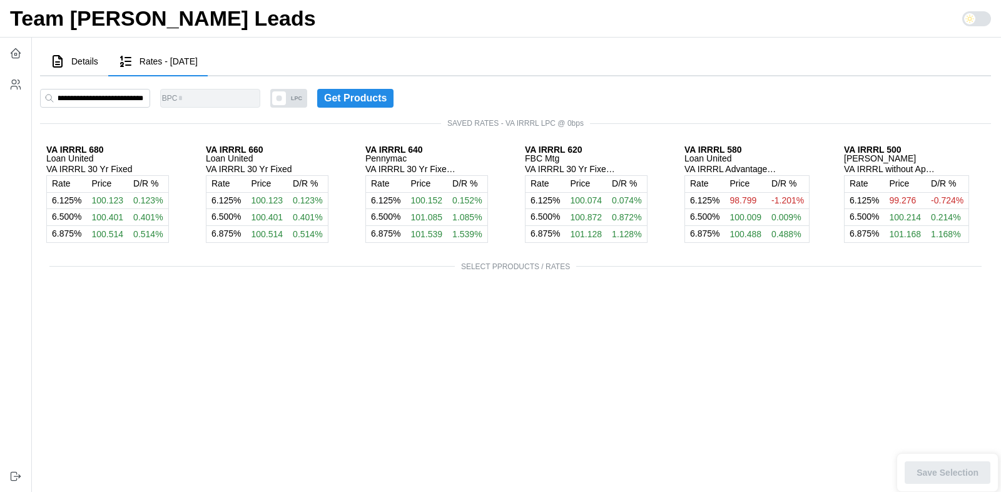
scroll to position [0, 0]
click at [225, 97] on input "*" at bounding box center [210, 98] width 100 height 19
type input "***"
click at [371, 93] on span "Get Products" at bounding box center [355, 98] width 63 height 18
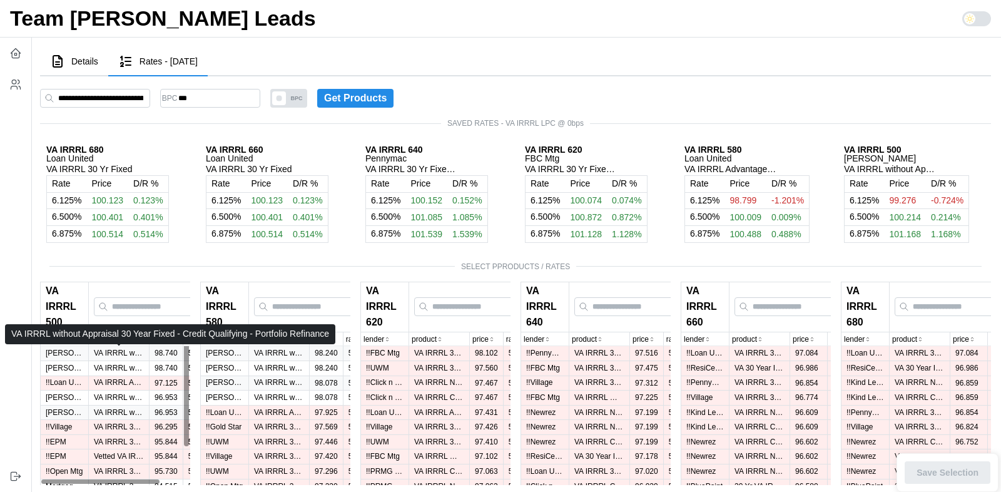
click at [106, 353] on p "VA IRRRL without Appraisal 30 Year Fixed - Credit Qualifying - Portfolio Refina…" at bounding box center [119, 353] width 50 height 11
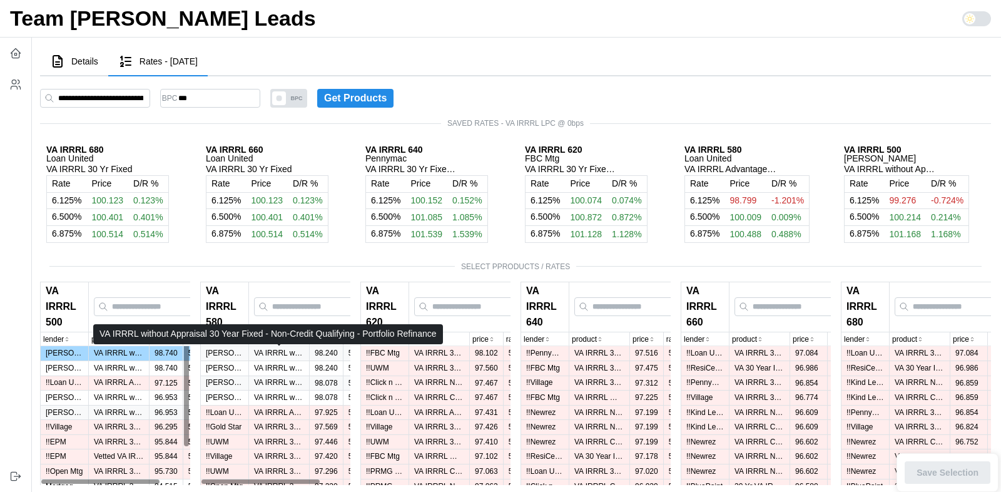
click at [273, 355] on p "VA IRRRL without Appraisal 30 Year Fixed - Non-Credit Qualifying - Portfolio Re…" at bounding box center [279, 353] width 50 height 11
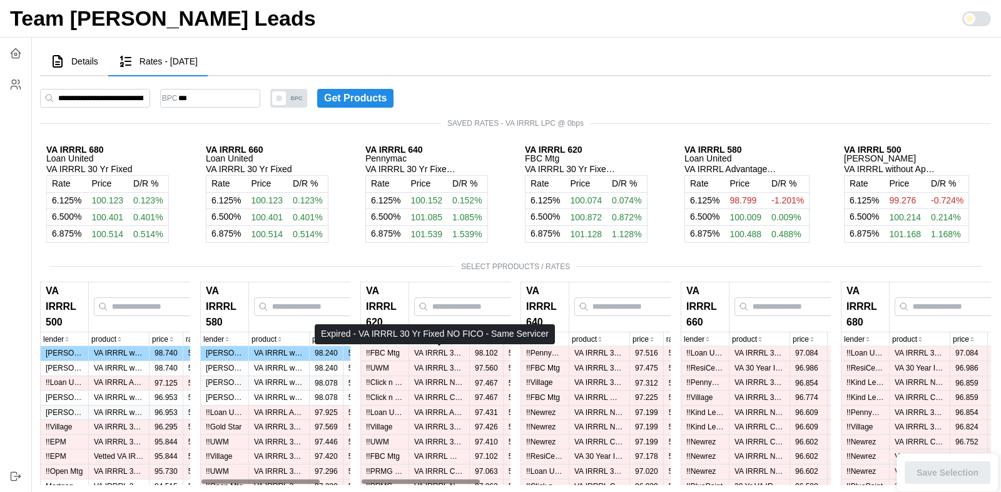
click at [428, 353] on p "VA IRRRL 30 Yr Fixed NO FICO - Same Servicer" at bounding box center [439, 353] width 50 height 11
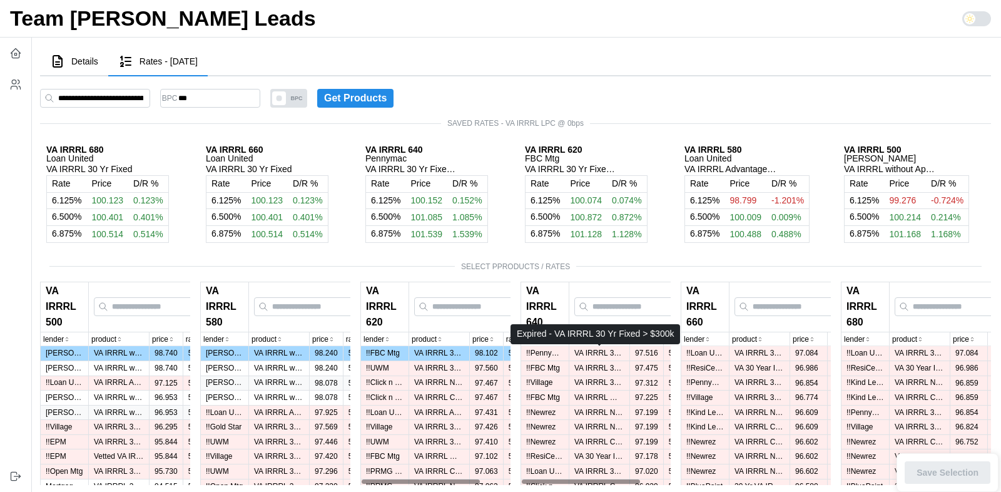
click at [586, 351] on p "VA IRRRL 30 Yr Fixed > $300k" at bounding box center [599, 353] width 50 height 11
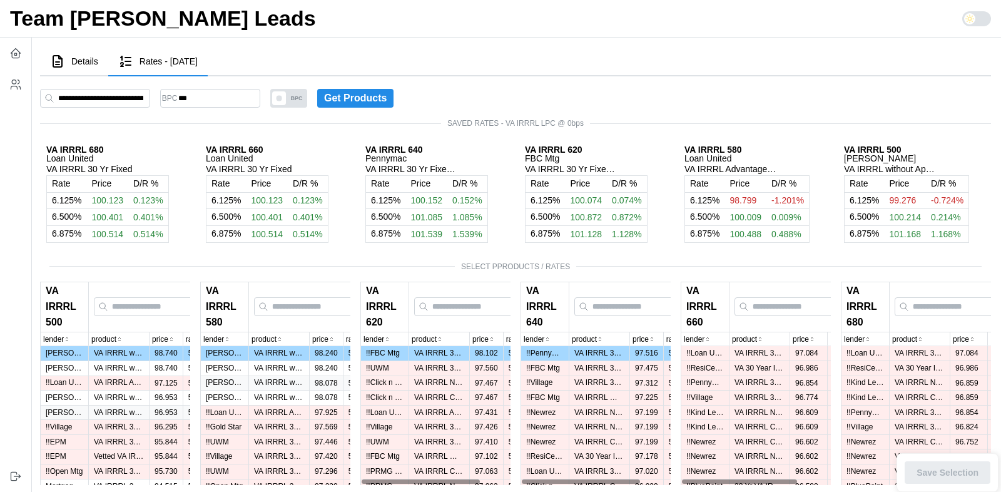
click at [769, 348] on p "VA IRRRL 30 Yr Fixed" at bounding box center [759, 353] width 50 height 11
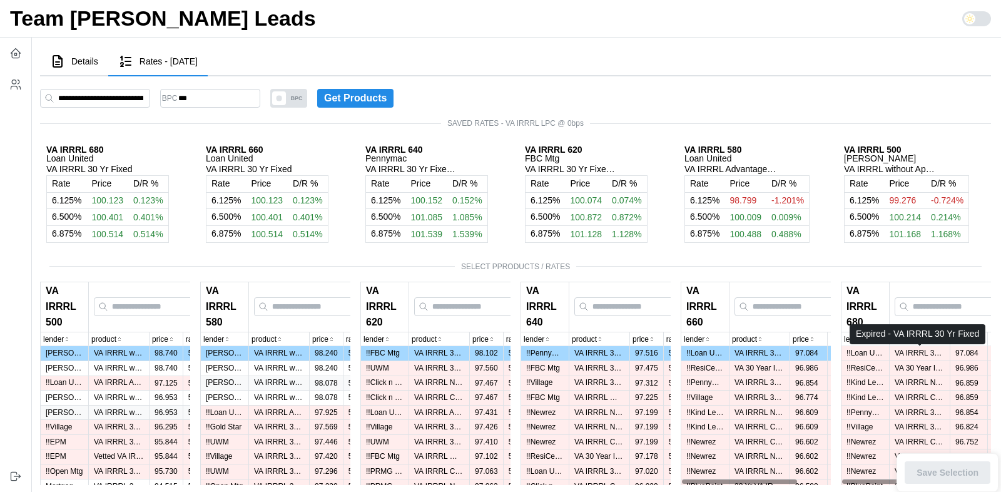
click at [905, 350] on p "VA IRRRL 30 Yr Fixed" at bounding box center [919, 353] width 50 height 11
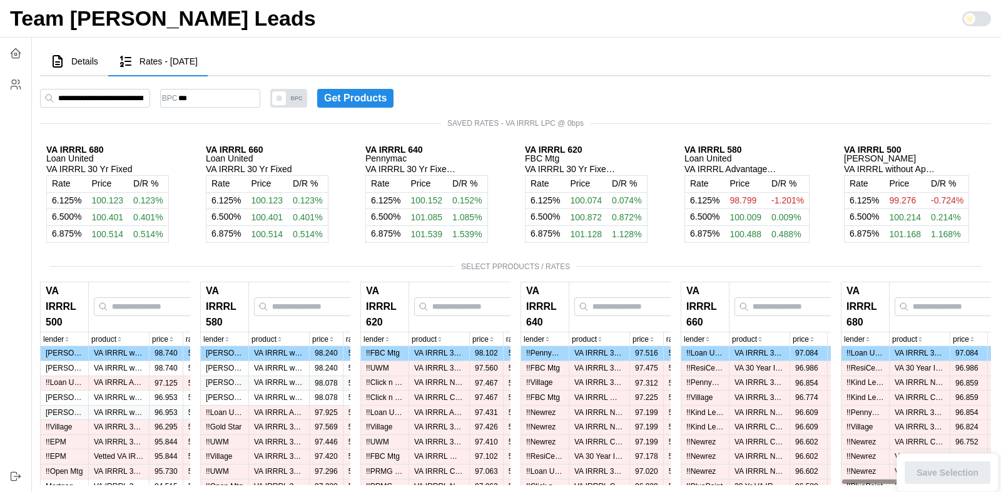
scroll to position [273, 0]
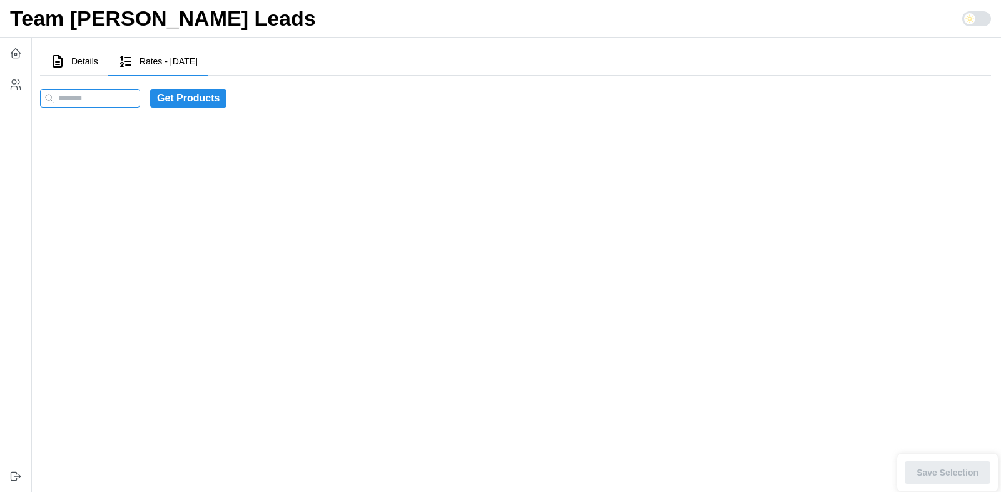
click at [92, 94] on input at bounding box center [90, 98] width 100 height 19
paste input "**********"
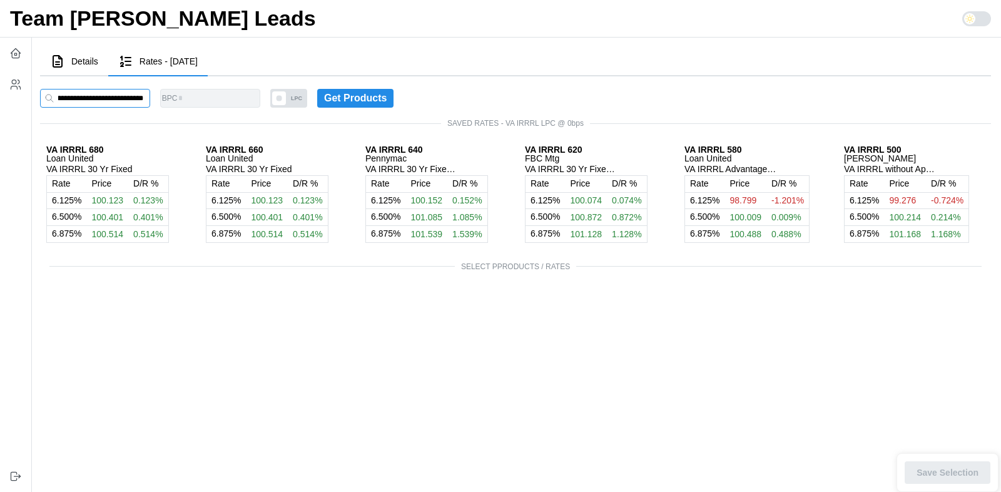
type input "**********"
click at [305, 97] on span "LPC" at bounding box center [296, 98] width 21 height 19
click at [234, 101] on input "*" at bounding box center [210, 98] width 100 height 19
type input "***"
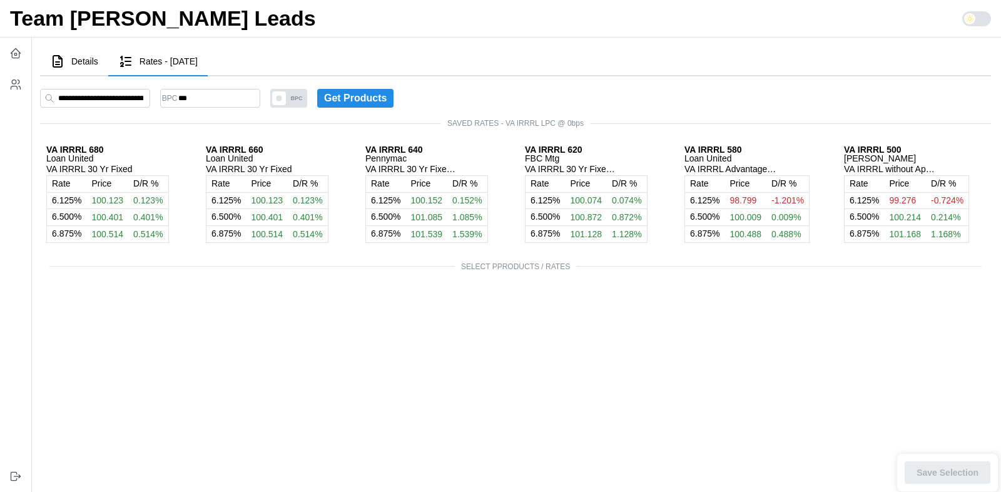
click at [367, 101] on span "Get Products" at bounding box center [355, 98] width 63 height 18
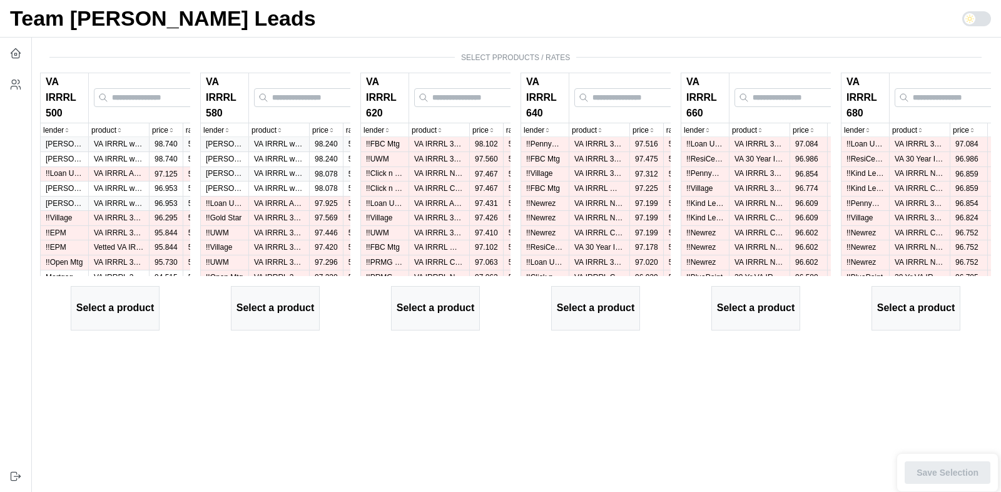
scroll to position [240, 0]
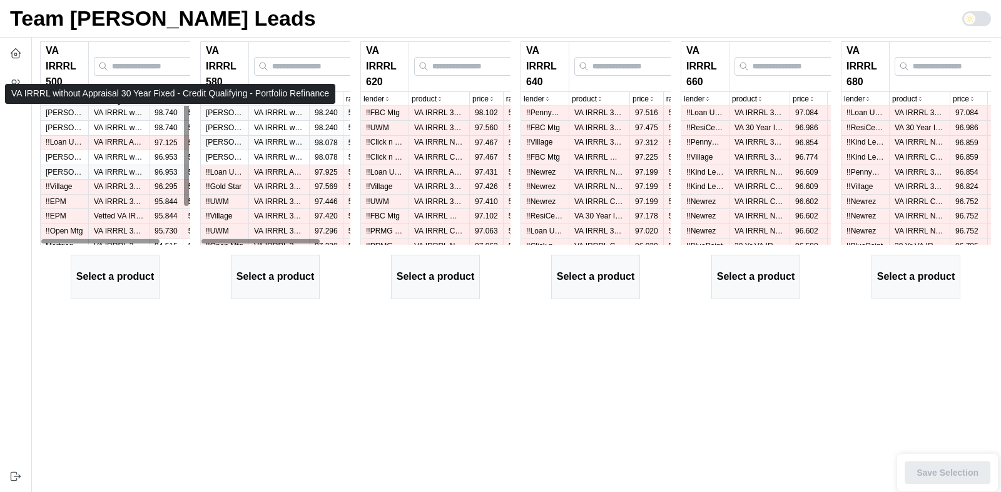
click at [106, 114] on p "VA IRRRL without Appraisal 30 Year Fixed - Credit Qualifying - Portfolio Refina…" at bounding box center [119, 113] width 50 height 11
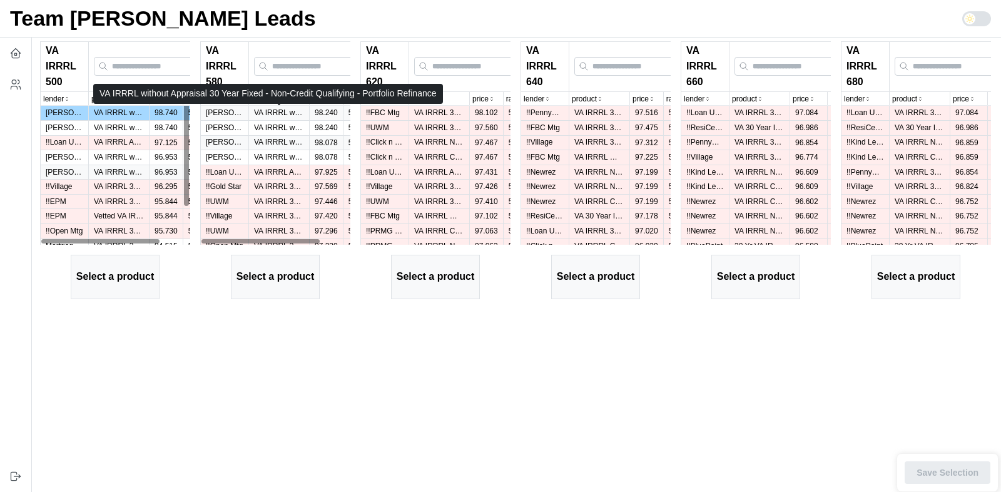
click at [270, 114] on p "VA IRRRL without Appraisal 30 Year Fixed - Non-Credit Qualifying - Portfolio Re…" at bounding box center [279, 113] width 50 height 11
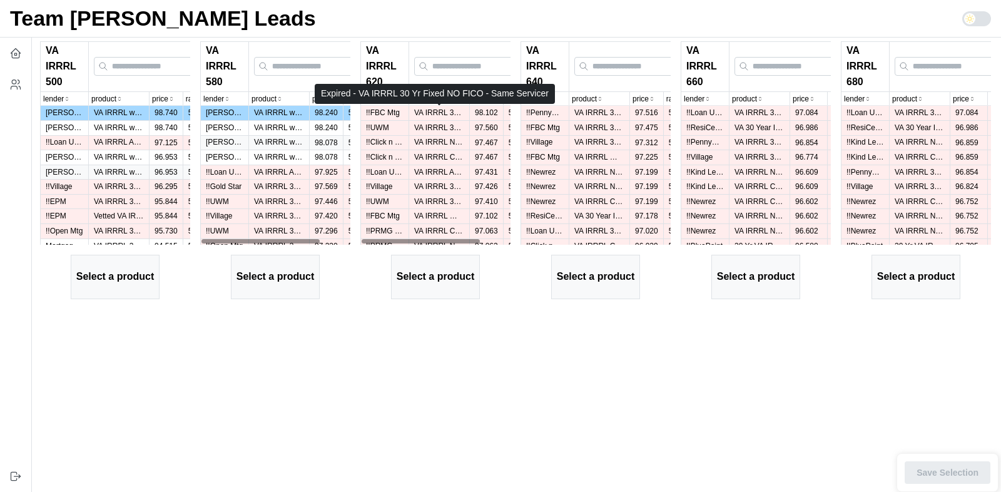
click at [443, 113] on p "VA IRRRL 30 Yr Fixed NO FICO - Same Servicer" at bounding box center [439, 113] width 50 height 11
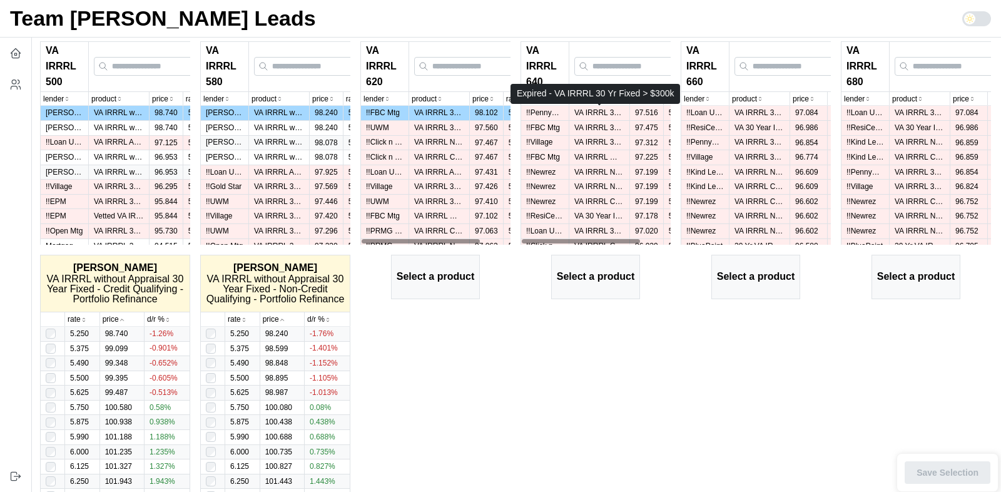
click at [604, 109] on p "VA IRRRL 30 Yr Fixed > $300k" at bounding box center [599, 113] width 50 height 11
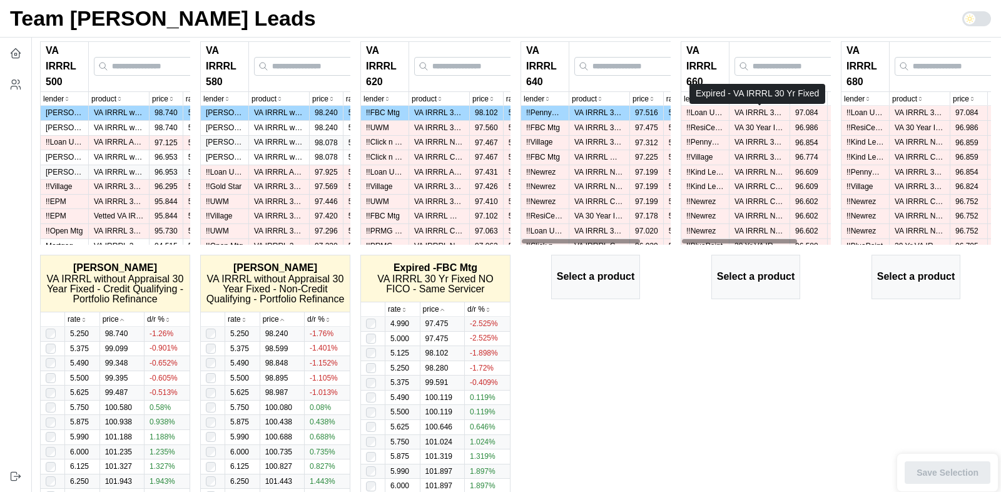
click at [742, 110] on p "VA IRRRL 30 Yr Fixed" at bounding box center [759, 113] width 50 height 11
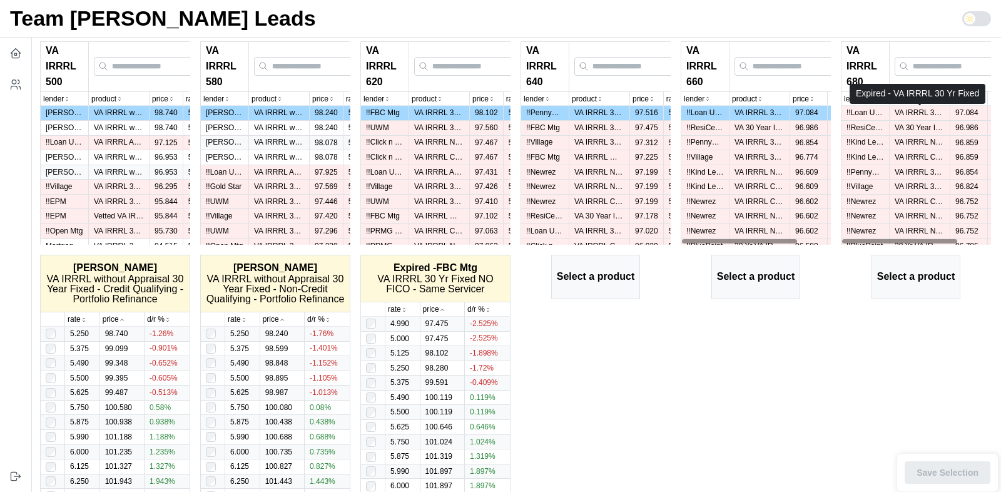
click at [934, 109] on p "VA IRRRL 30 Yr Fixed" at bounding box center [919, 113] width 50 height 11
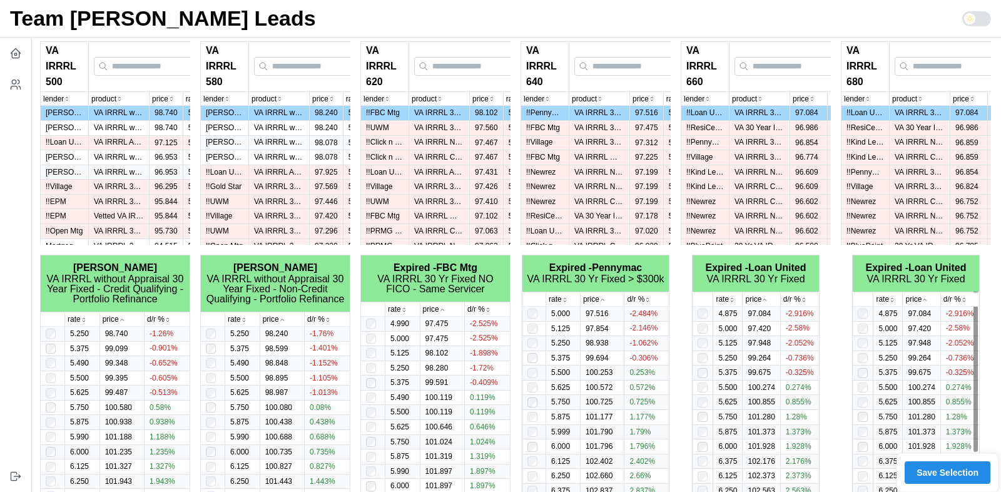
click at [929, 468] on span "Save Selection" at bounding box center [947, 472] width 62 height 21
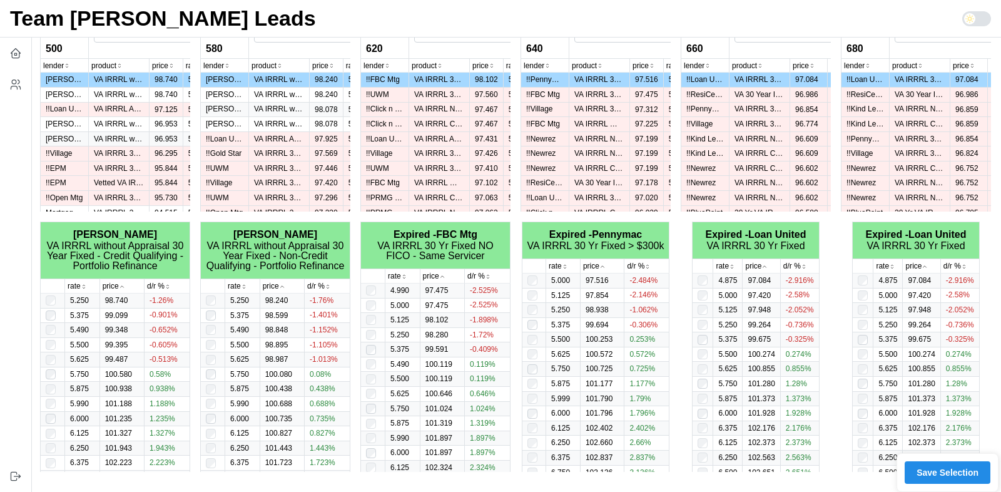
scroll to position [0, 0]
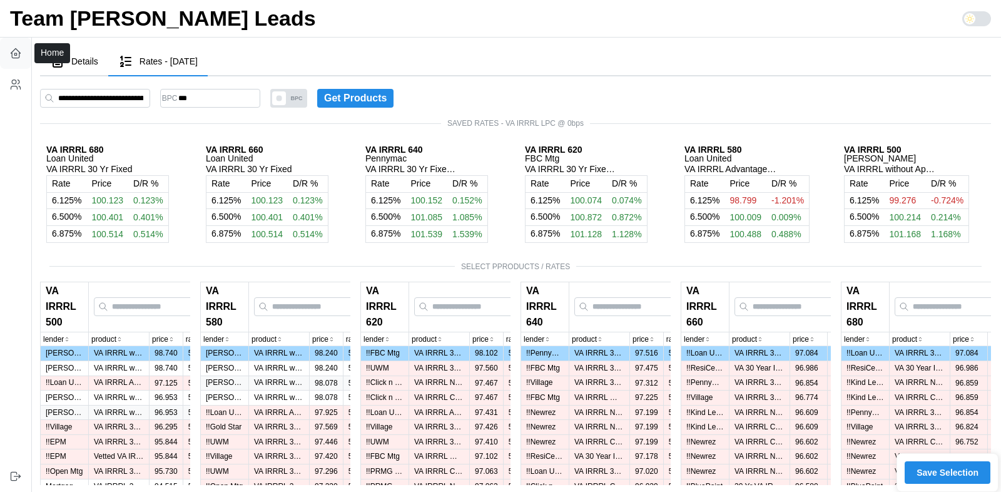
click at [14, 53] on icon "button" at bounding box center [15, 53] width 13 height 13
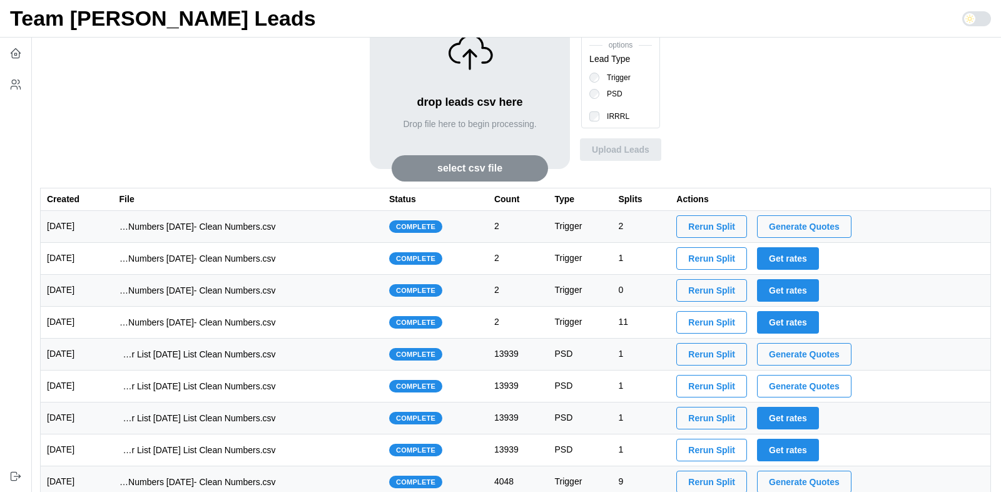
scroll to position [58, 0]
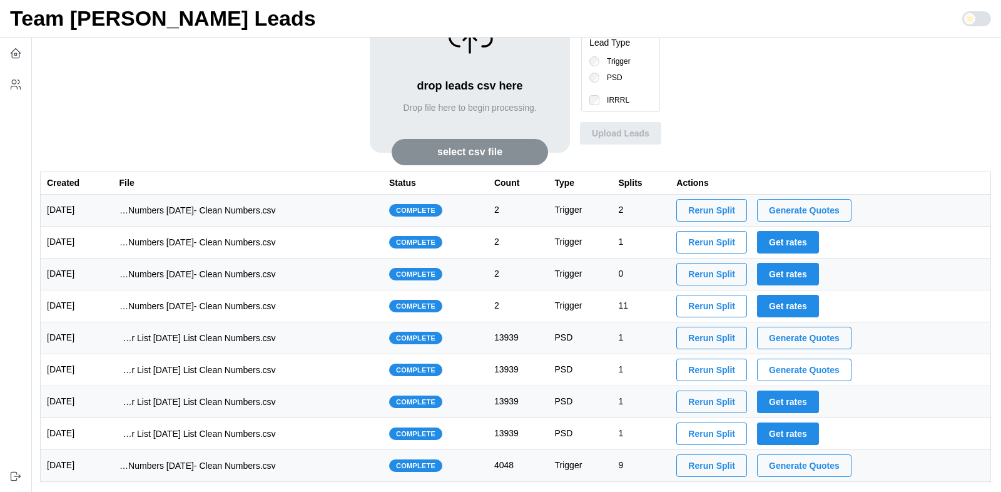
click at [807, 338] on span "Generate Quotes" at bounding box center [804, 337] width 71 height 21
click at [809, 467] on span "Generate Quotes" at bounding box center [804, 465] width 71 height 21
